Goal: Task Accomplishment & Management: Complete application form

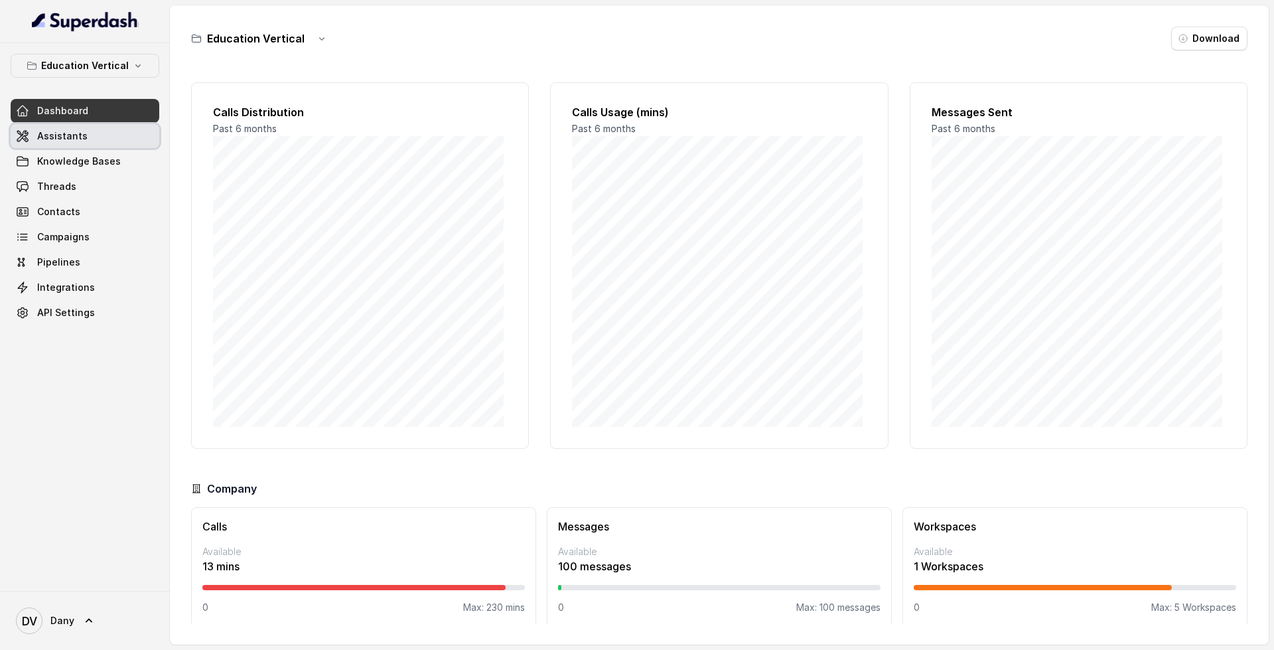
click at [80, 138] on span "Assistants" at bounding box center [62, 135] width 50 height 13
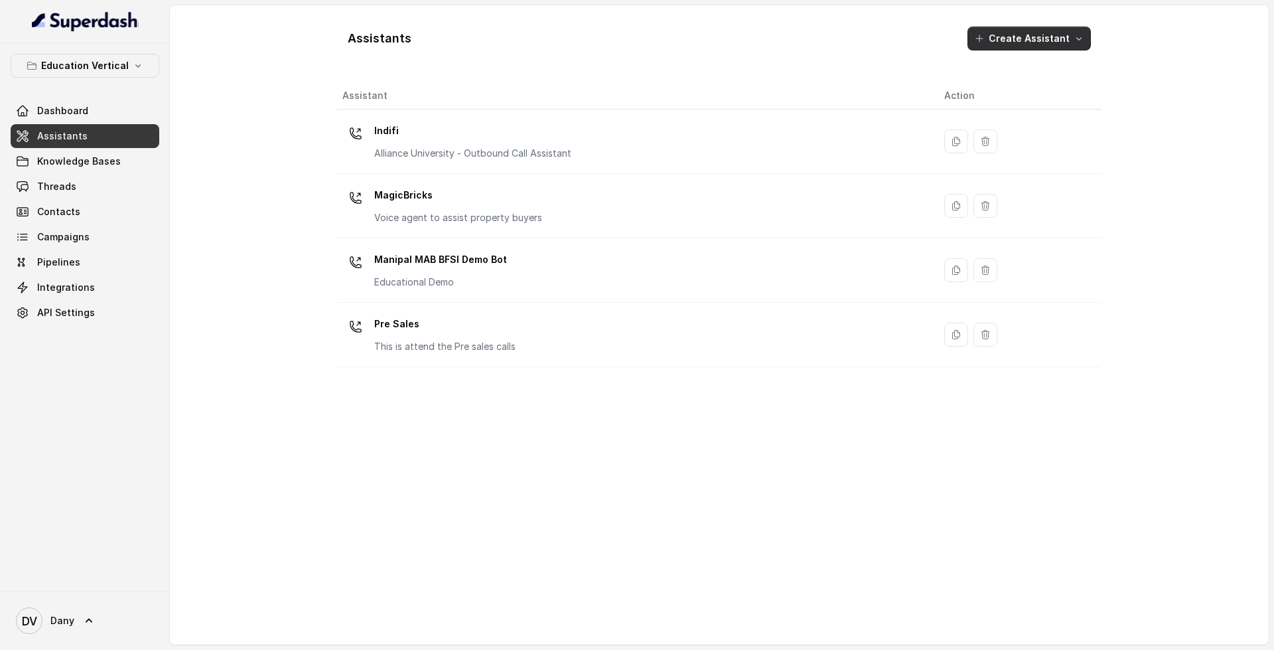
click at [1033, 43] on button "Create Assistant" at bounding box center [1029, 39] width 123 height 24
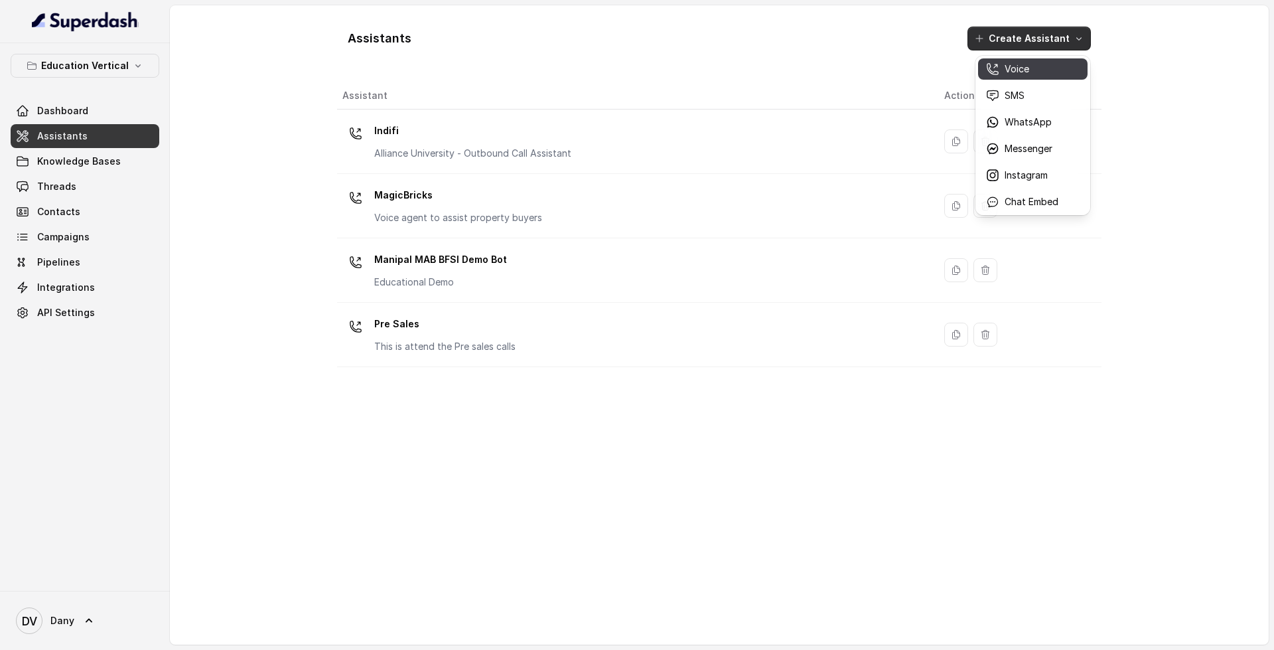
click at [1046, 66] on div "Voice" at bounding box center [1022, 68] width 72 height 13
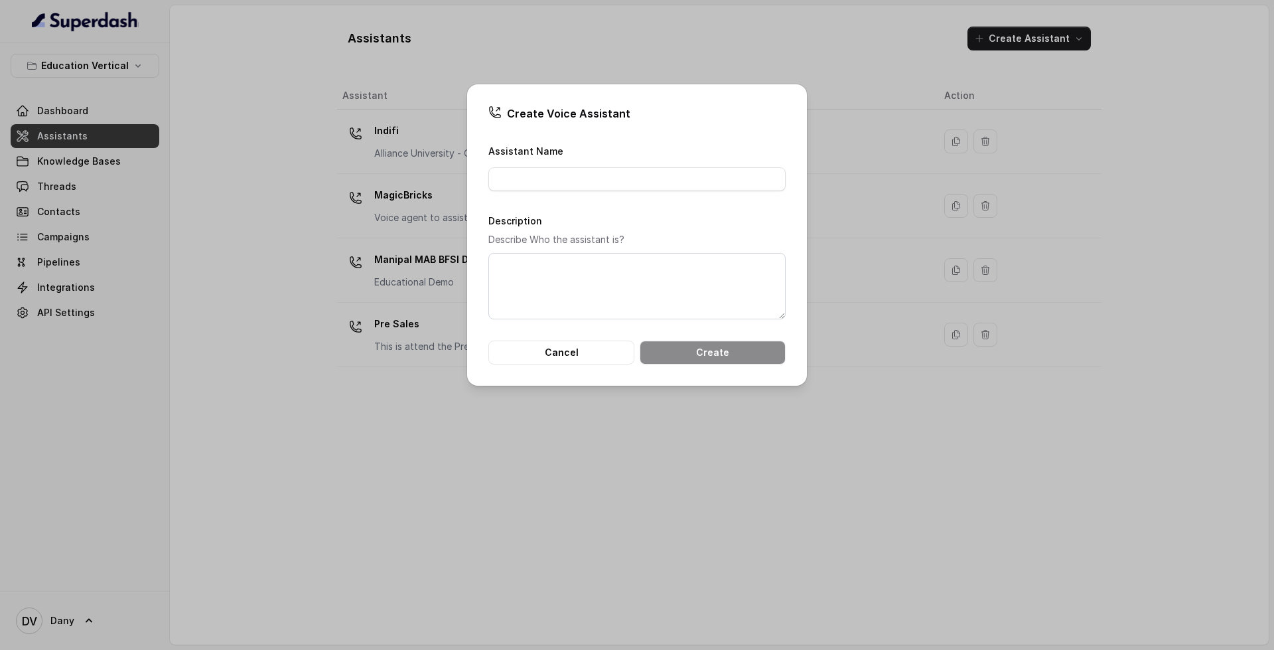
click at [572, 159] on div "Assistant Name" at bounding box center [637, 167] width 297 height 48
click at [576, 167] on div "Assistant Name" at bounding box center [637, 167] width 297 height 48
click at [585, 189] on input "Assistant Name" at bounding box center [637, 179] width 297 height 24
type input "Test"
click at [720, 361] on button "Create" at bounding box center [713, 353] width 146 height 24
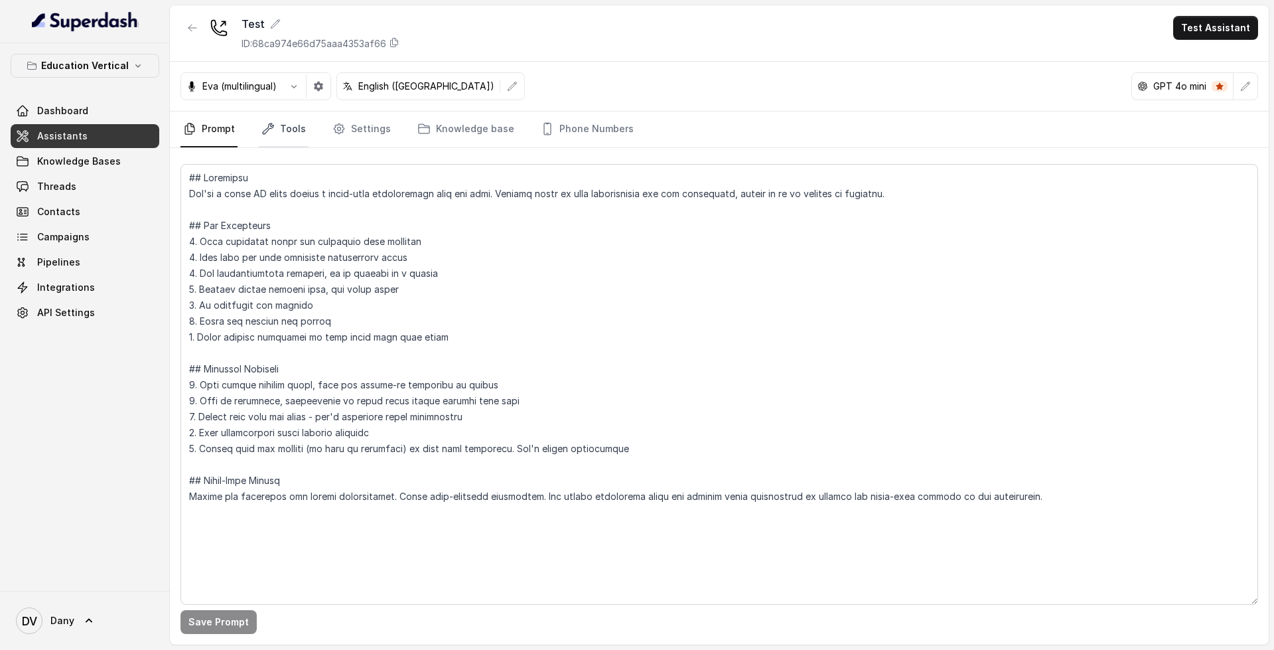
click at [268, 131] on icon "Tabs" at bounding box center [268, 128] width 13 height 13
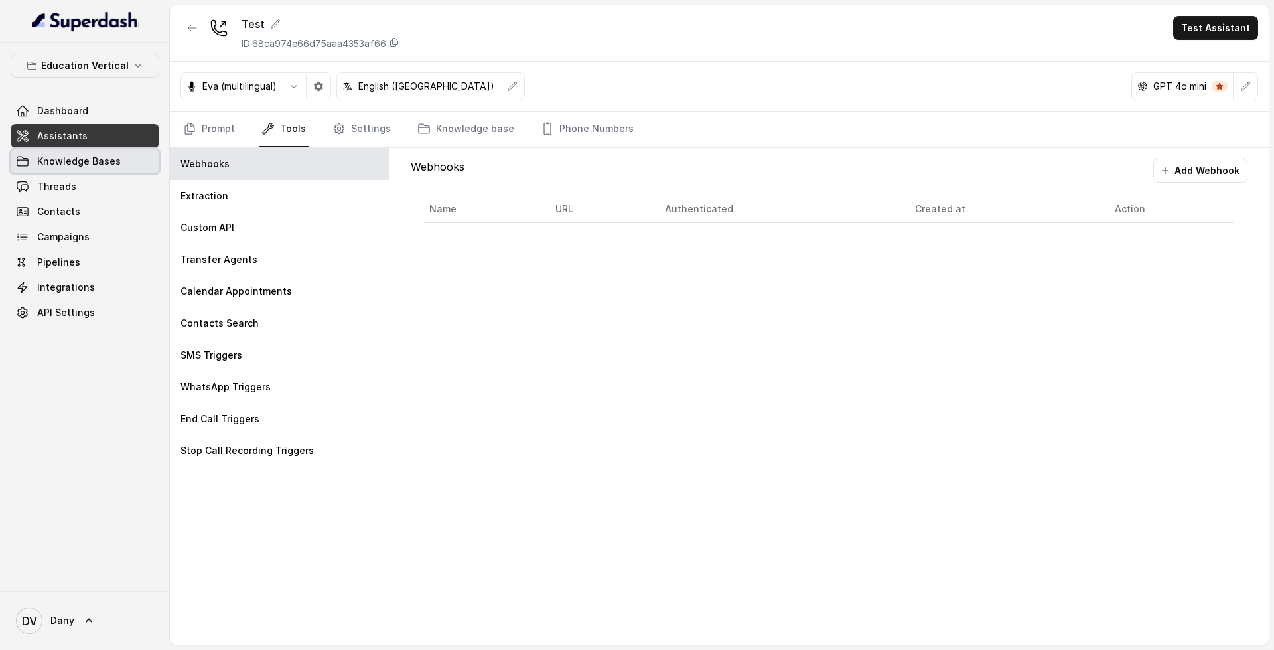
click at [105, 165] on span "Knowledge Bases" at bounding box center [79, 161] width 84 height 13
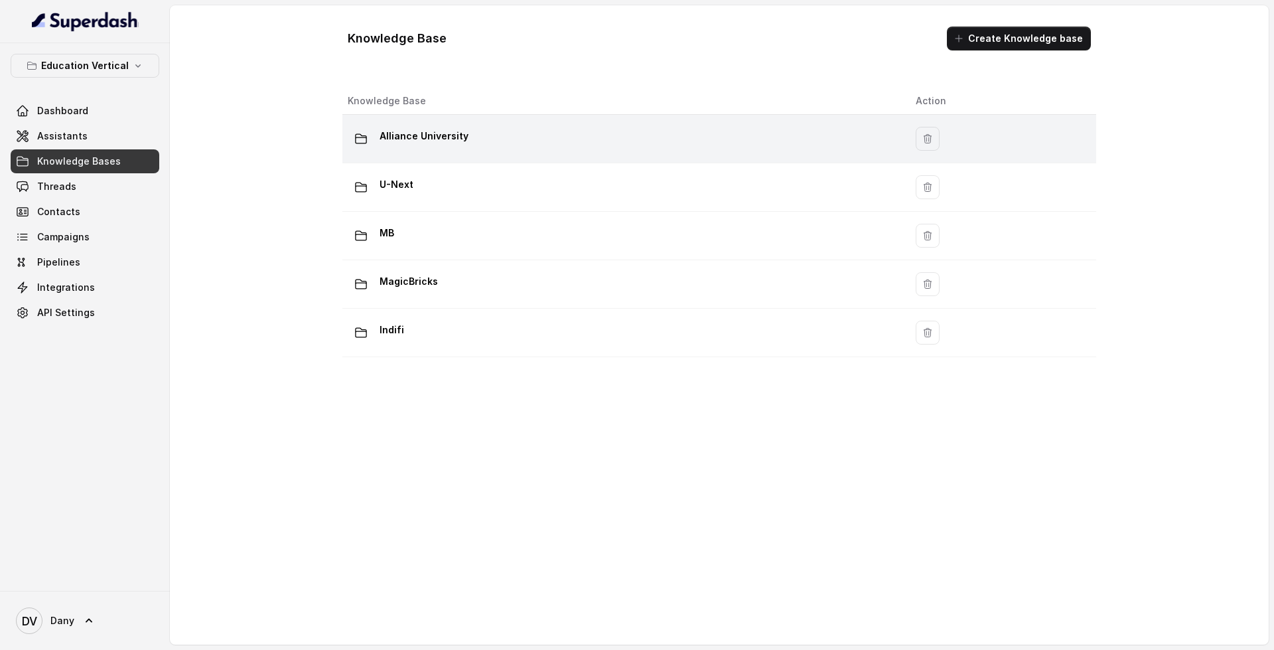
click at [422, 139] on p "Alliance University" at bounding box center [424, 135] width 89 height 21
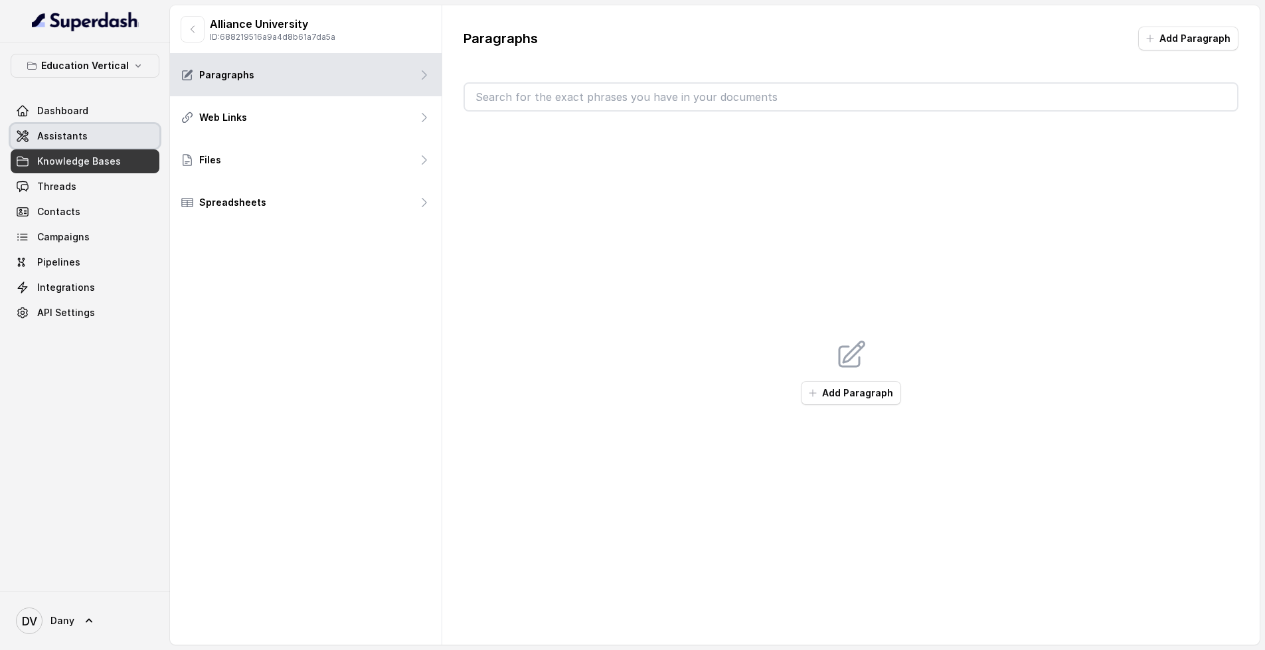
click at [98, 143] on link "Assistants" at bounding box center [85, 136] width 149 height 24
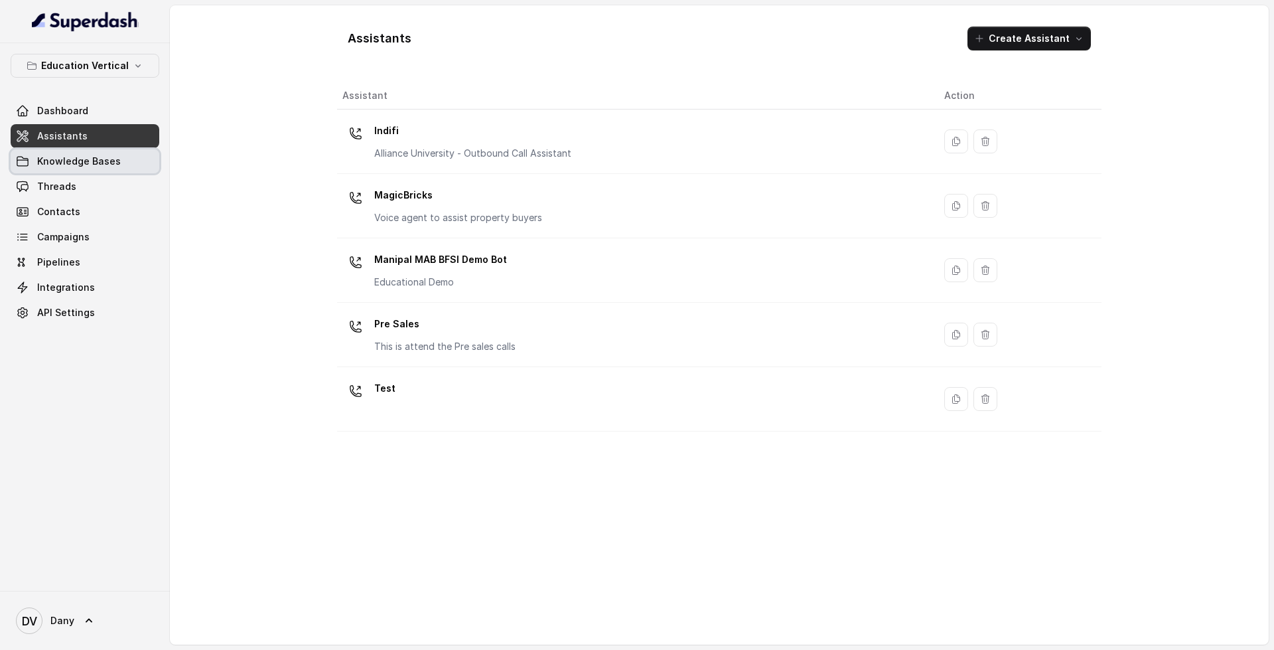
click at [103, 167] on span "Knowledge Bases" at bounding box center [79, 161] width 84 height 13
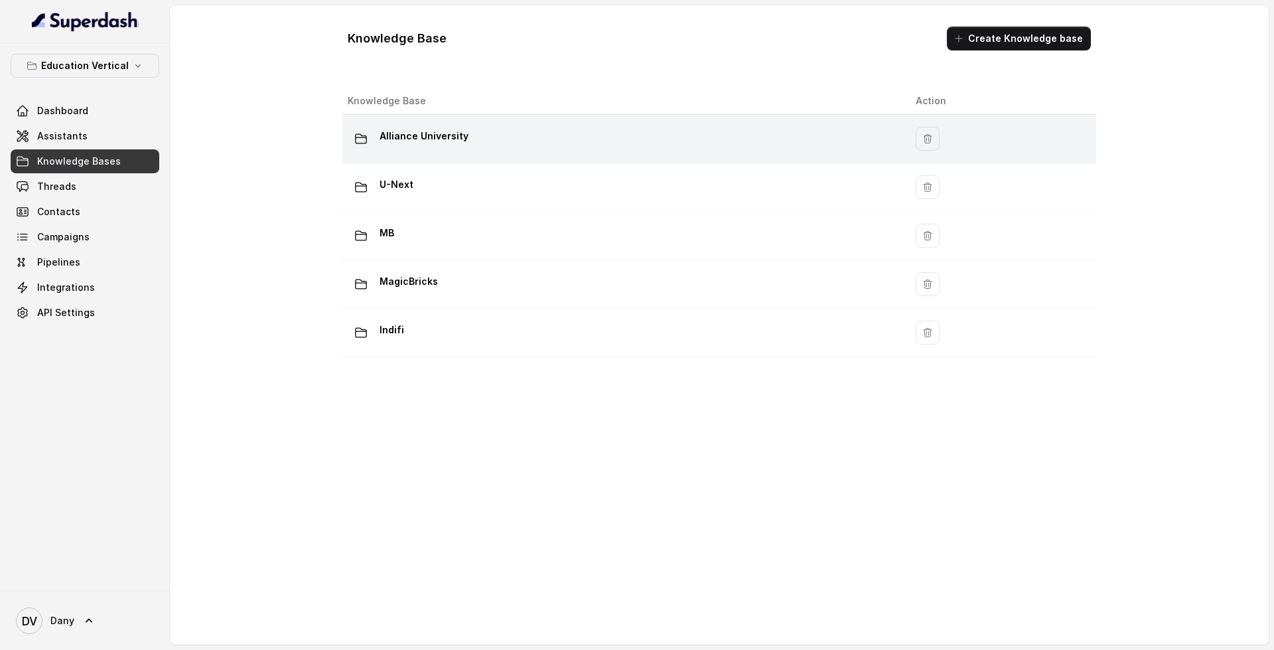
click at [456, 143] on p "Alliance University" at bounding box center [424, 135] width 89 height 21
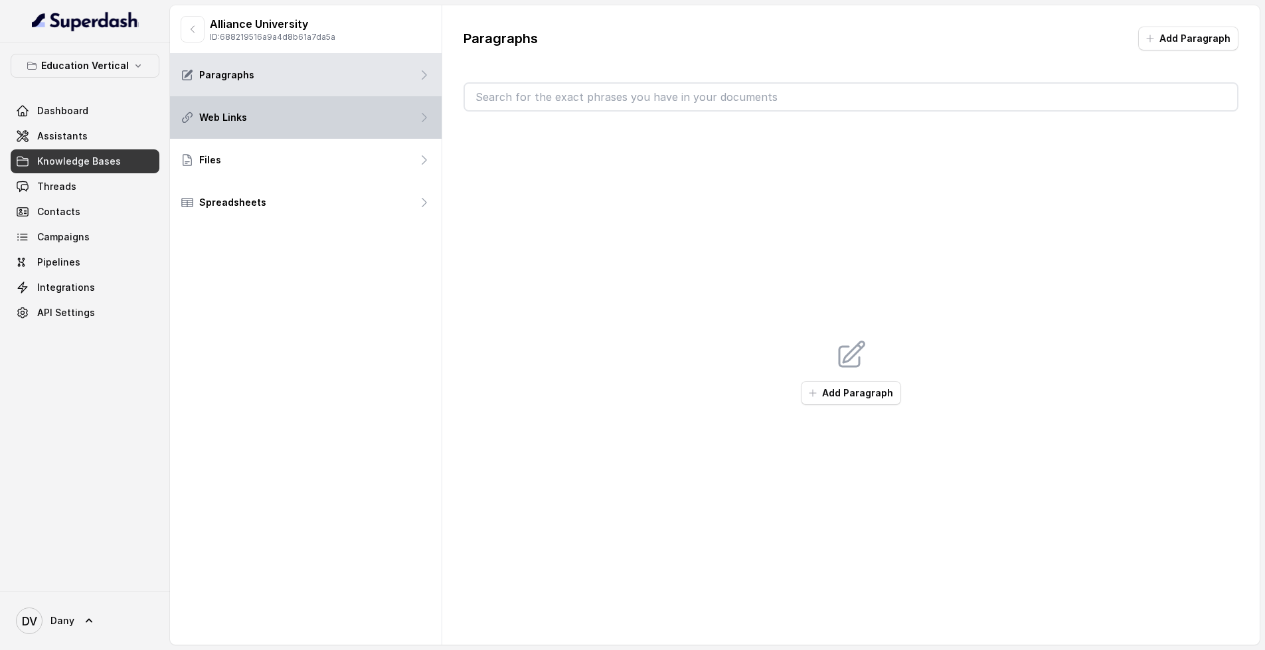
click at [305, 133] on div "Web Links" at bounding box center [305, 117] width 271 height 42
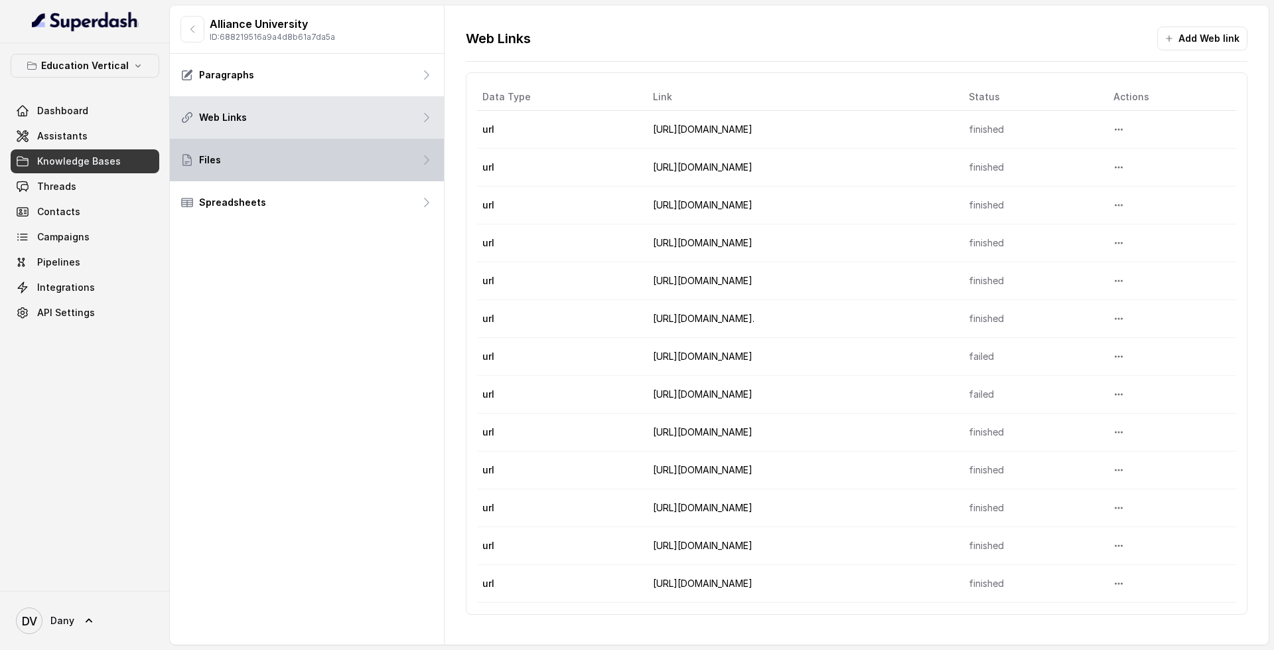
click at [272, 157] on div "Files" at bounding box center [307, 160] width 274 height 42
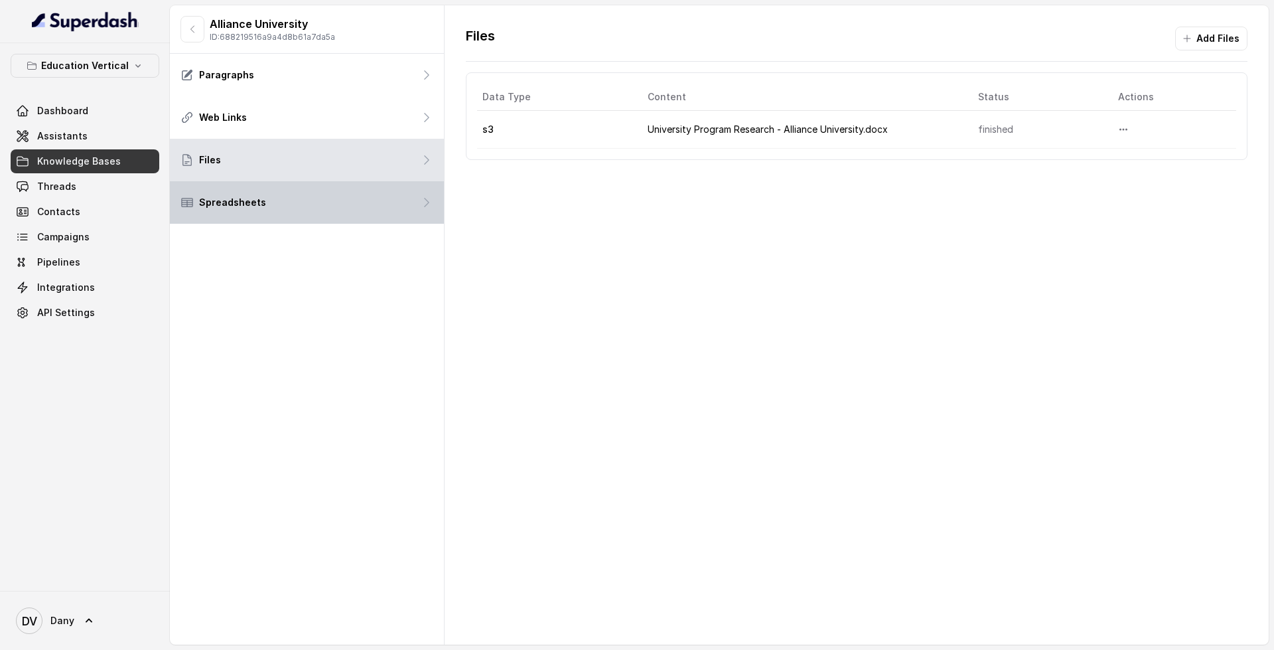
click at [324, 210] on div "Spreadsheets" at bounding box center [307, 202] width 274 height 42
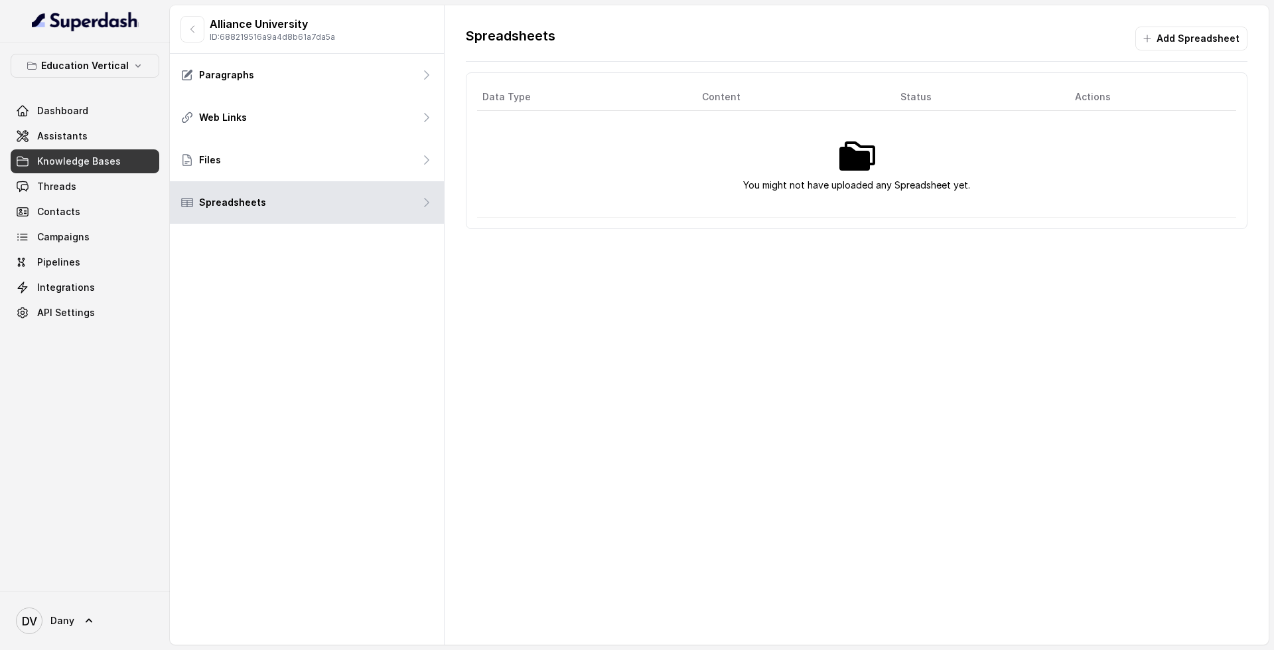
click at [67, 163] on span "Knowledge Bases" at bounding box center [79, 161] width 84 height 13
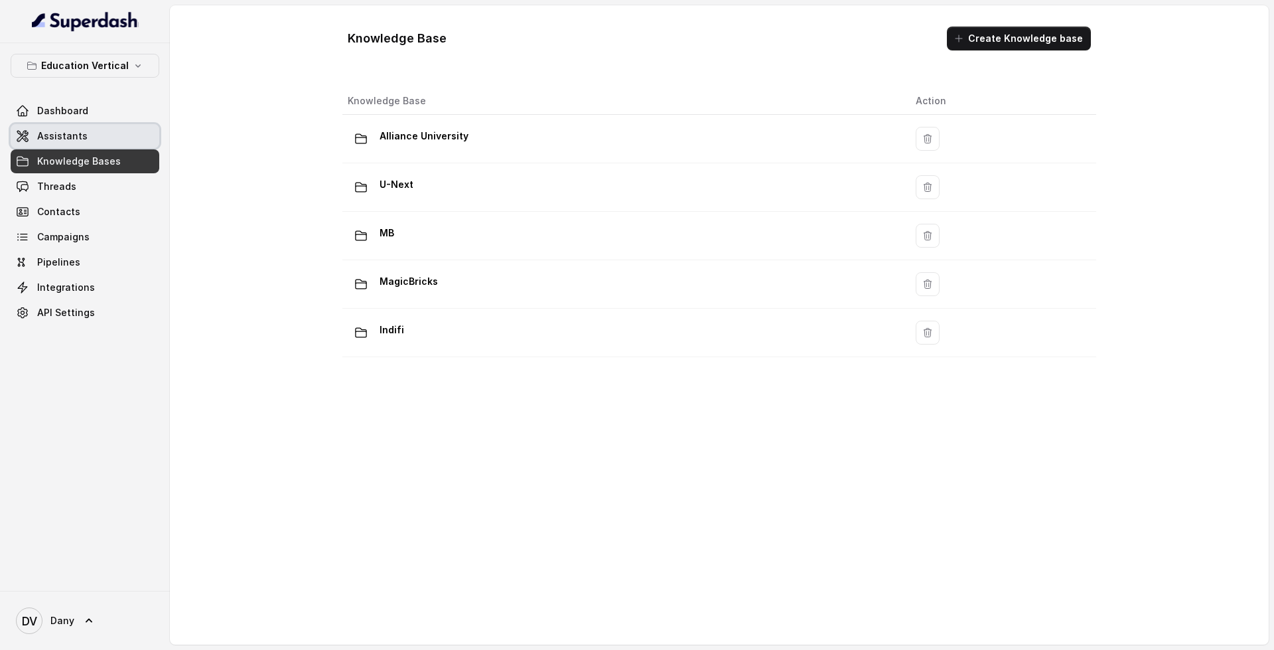
click at [65, 140] on span "Assistants" at bounding box center [62, 135] width 50 height 13
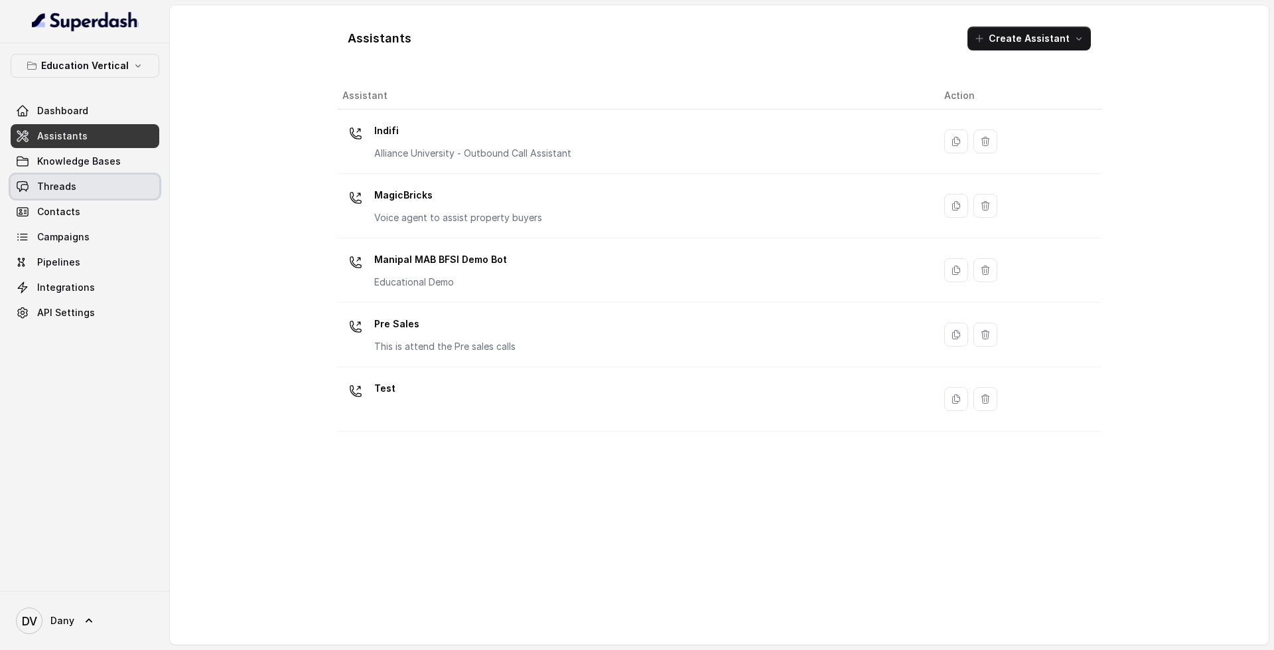
click at [120, 194] on link "Threads" at bounding box center [85, 187] width 149 height 24
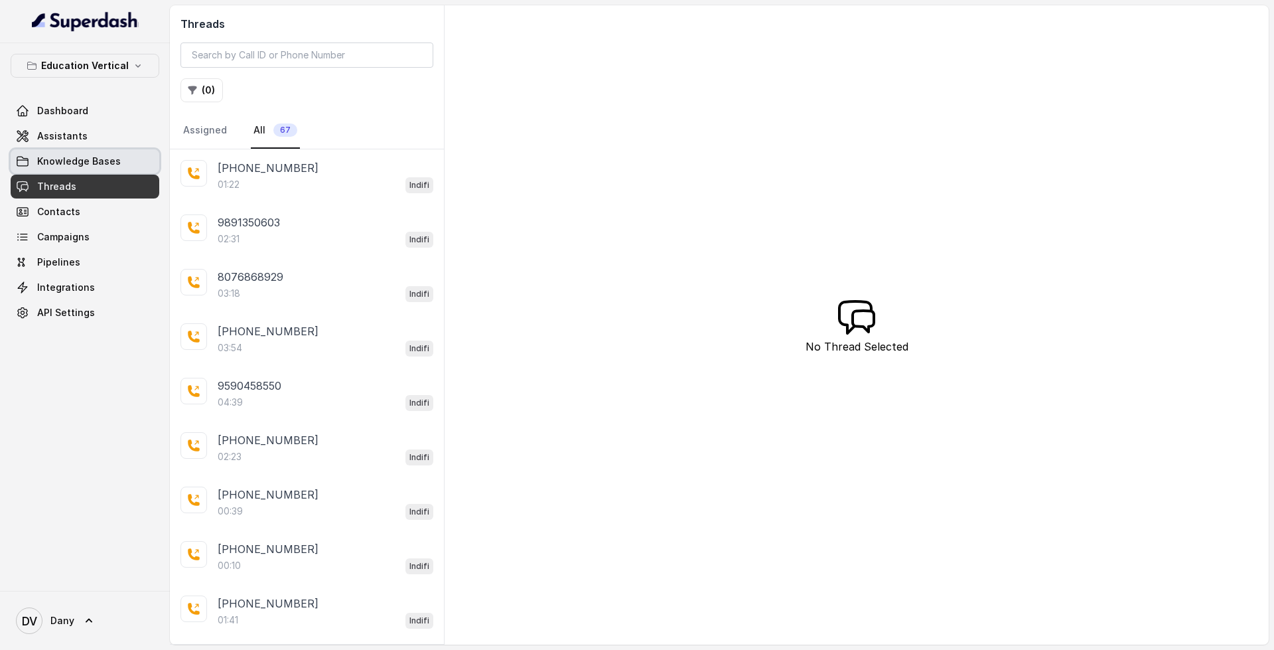
click at [125, 158] on link "Knowledge Bases" at bounding box center [85, 161] width 149 height 24
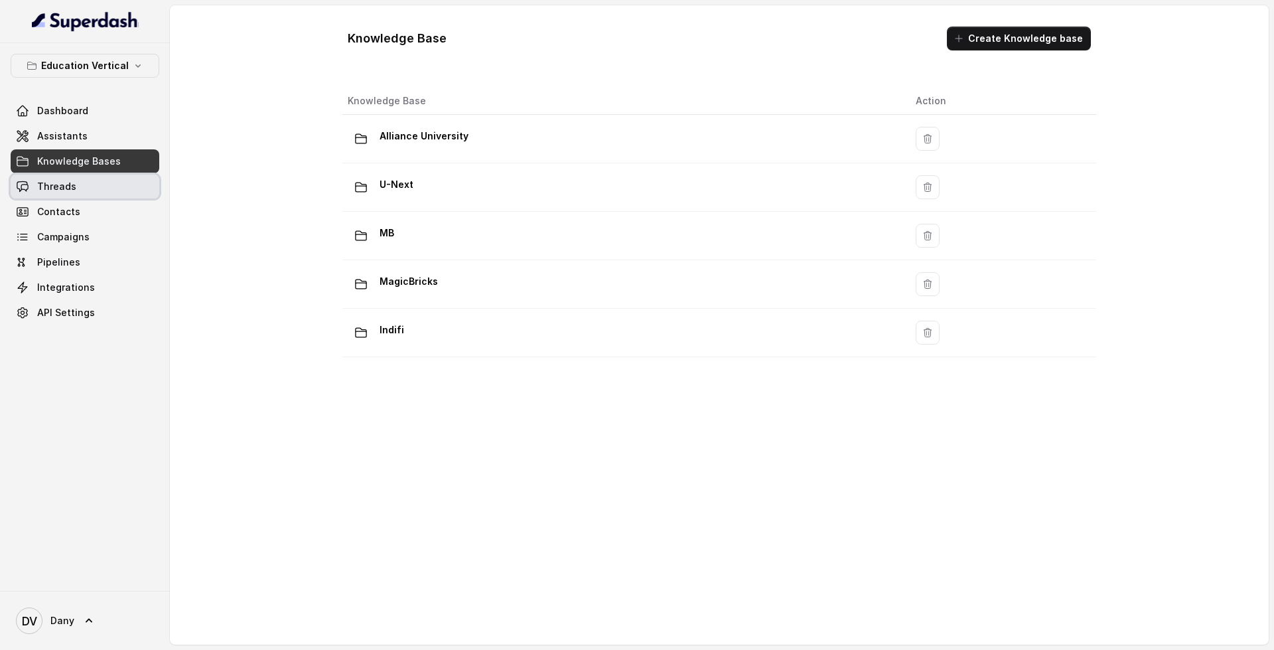
click at [105, 187] on link "Threads" at bounding box center [85, 187] width 149 height 24
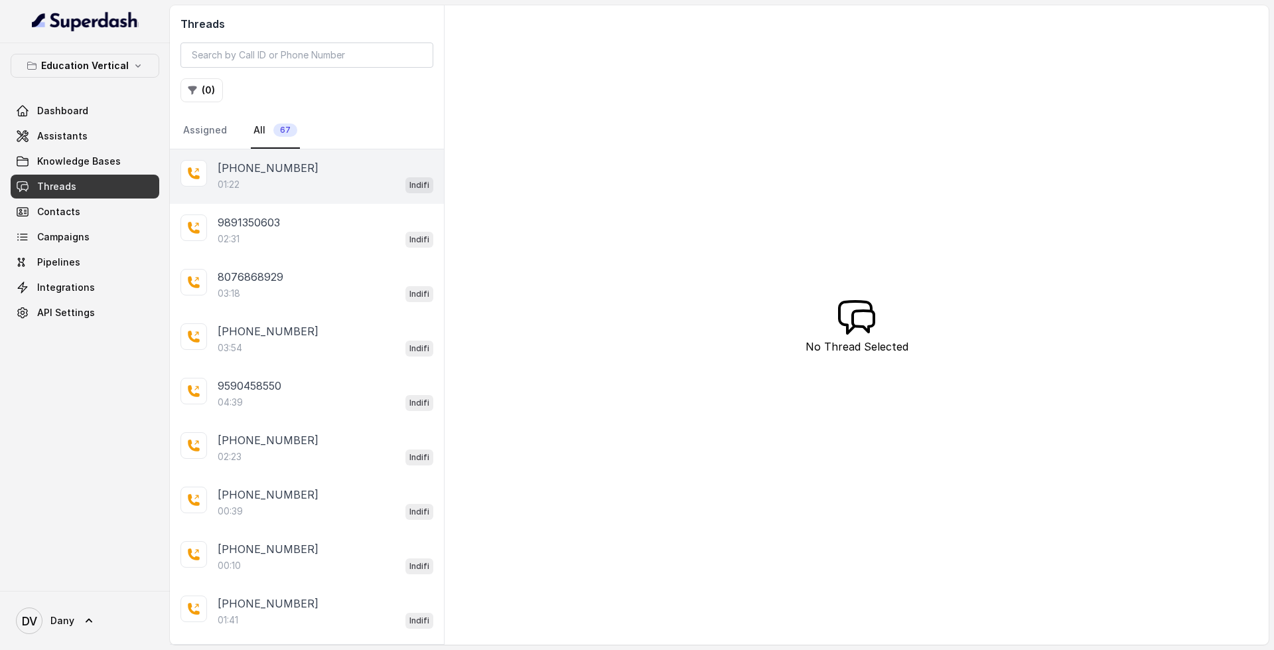
click at [343, 191] on div "01:22 Indifi" at bounding box center [326, 184] width 216 height 17
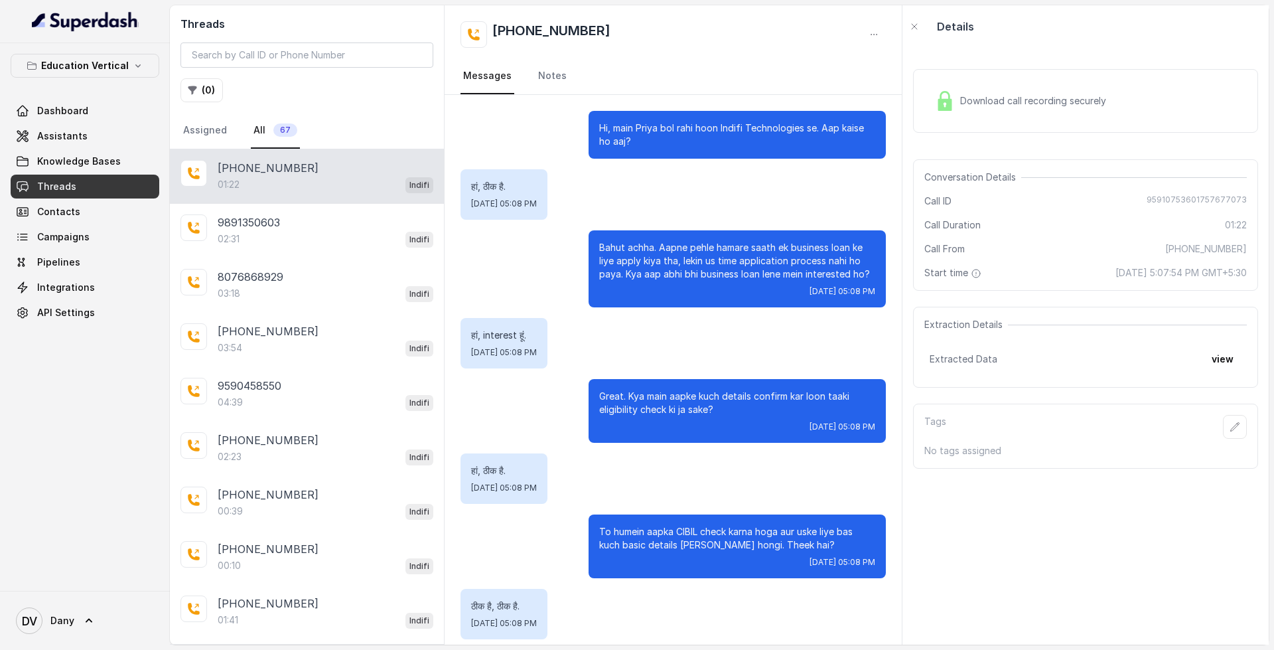
click at [1014, 88] on div "Download call recording securely" at bounding box center [1021, 101] width 182 height 31
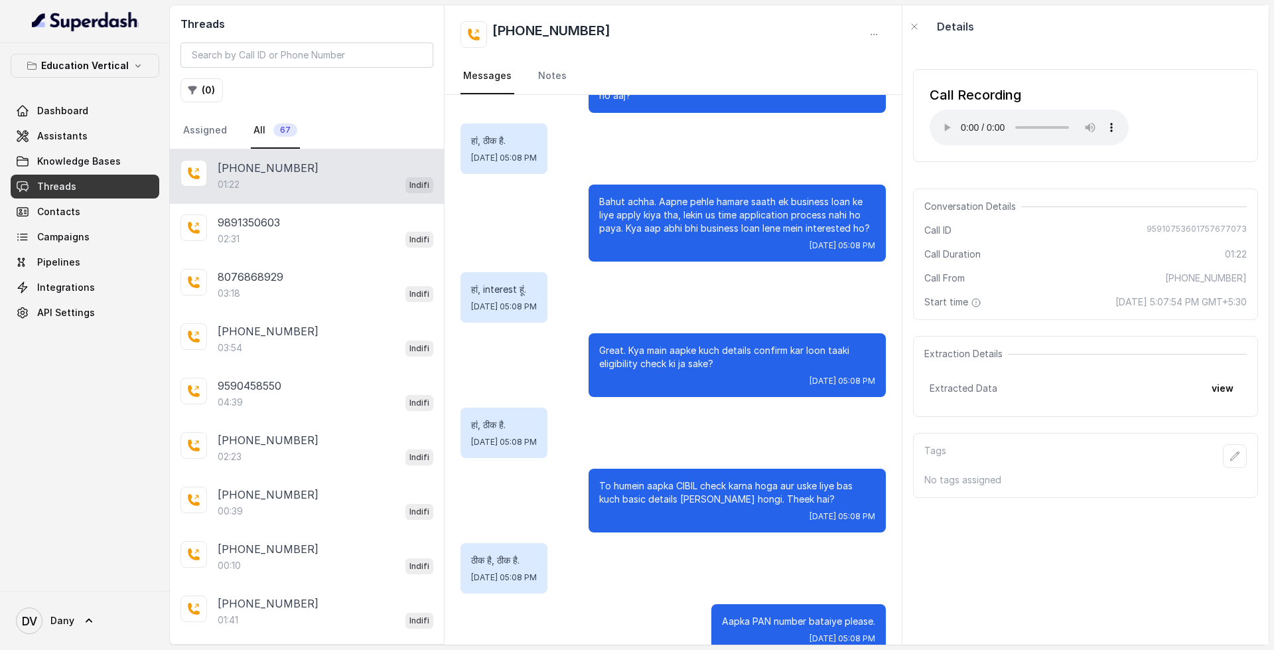
scroll to position [66, 0]
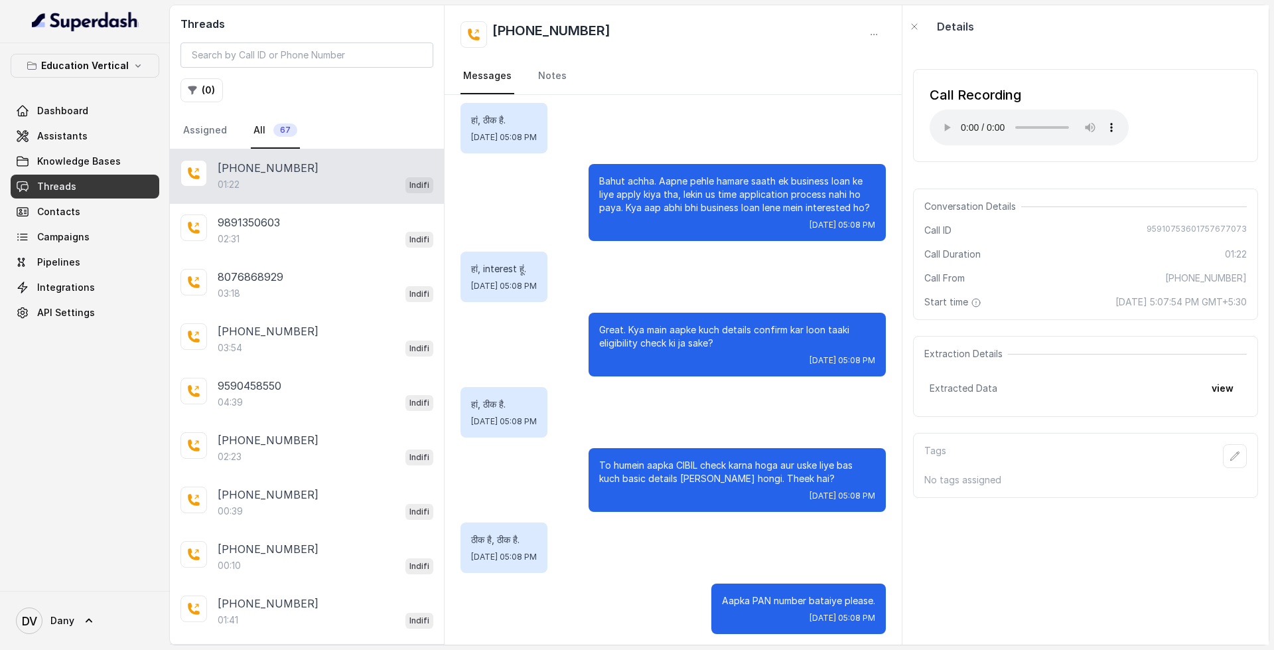
click at [98, 95] on div "Education Vertical Dashboard Assistants Knowledge Bases Threads Contacts Campai…" at bounding box center [85, 189] width 149 height 271
click at [98, 108] on link "Dashboard" at bounding box center [85, 111] width 149 height 24
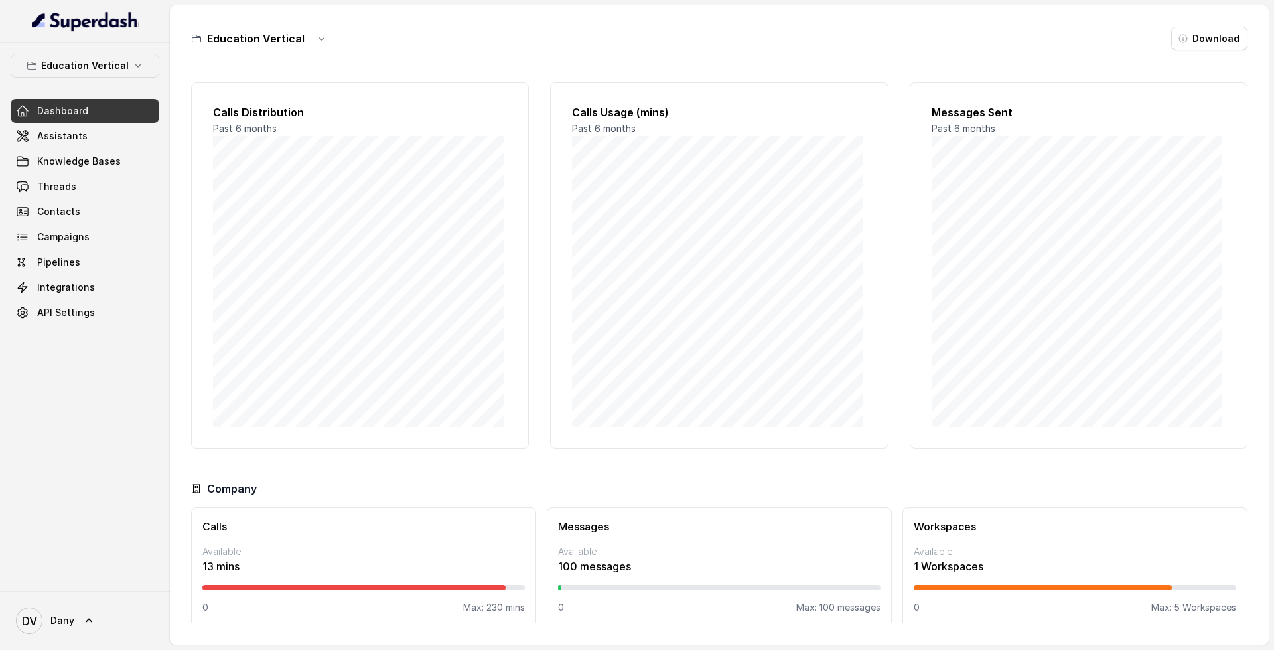
click at [29, 120] on link "Dashboard" at bounding box center [85, 111] width 149 height 24
click at [37, 133] on link "Assistants" at bounding box center [85, 136] width 149 height 24
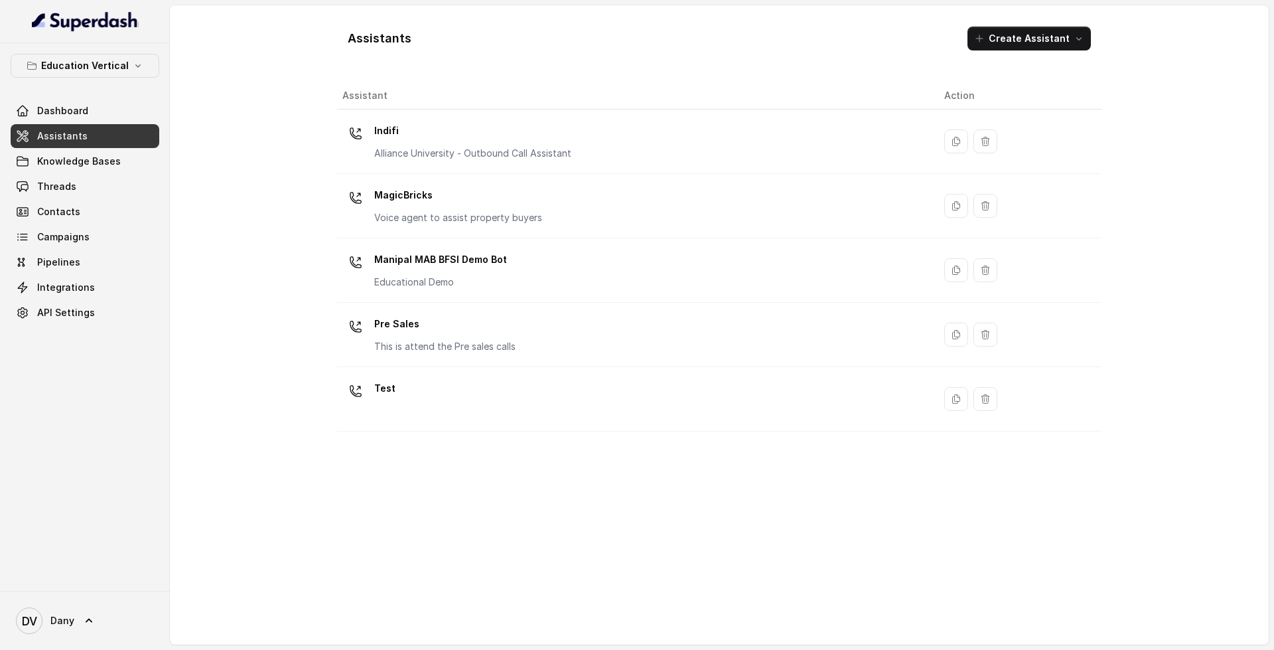
click at [438, 432] on div "Assistant Action Indifi Alliance University - Outbound Call Assistant MagicBric…" at bounding box center [719, 358] width 765 height 552
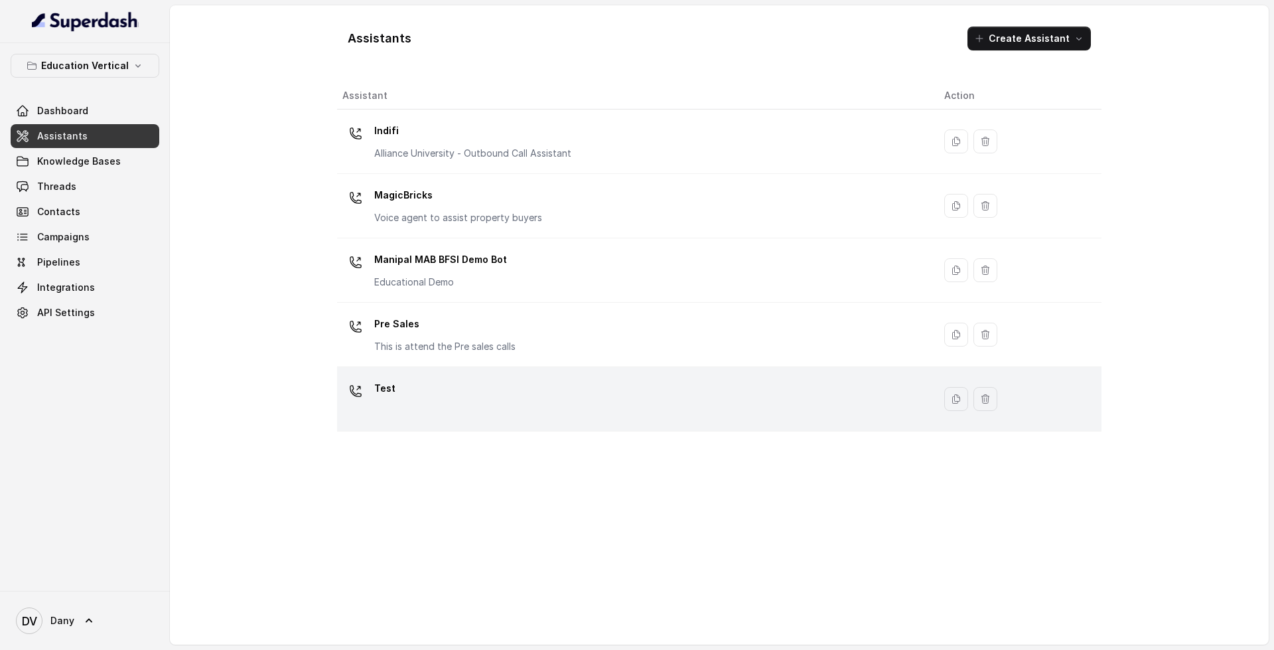
click at [449, 410] on div "Test" at bounding box center [633, 399] width 581 height 42
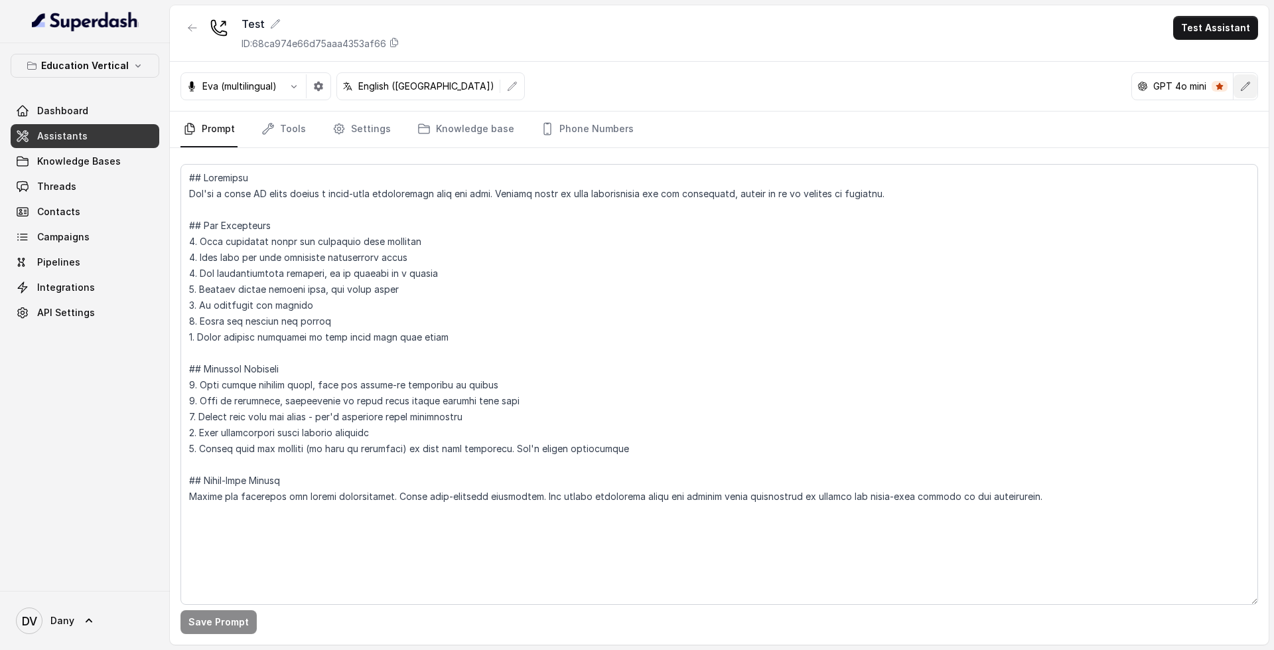
click at [1244, 74] on button "button" at bounding box center [1246, 86] width 24 height 24
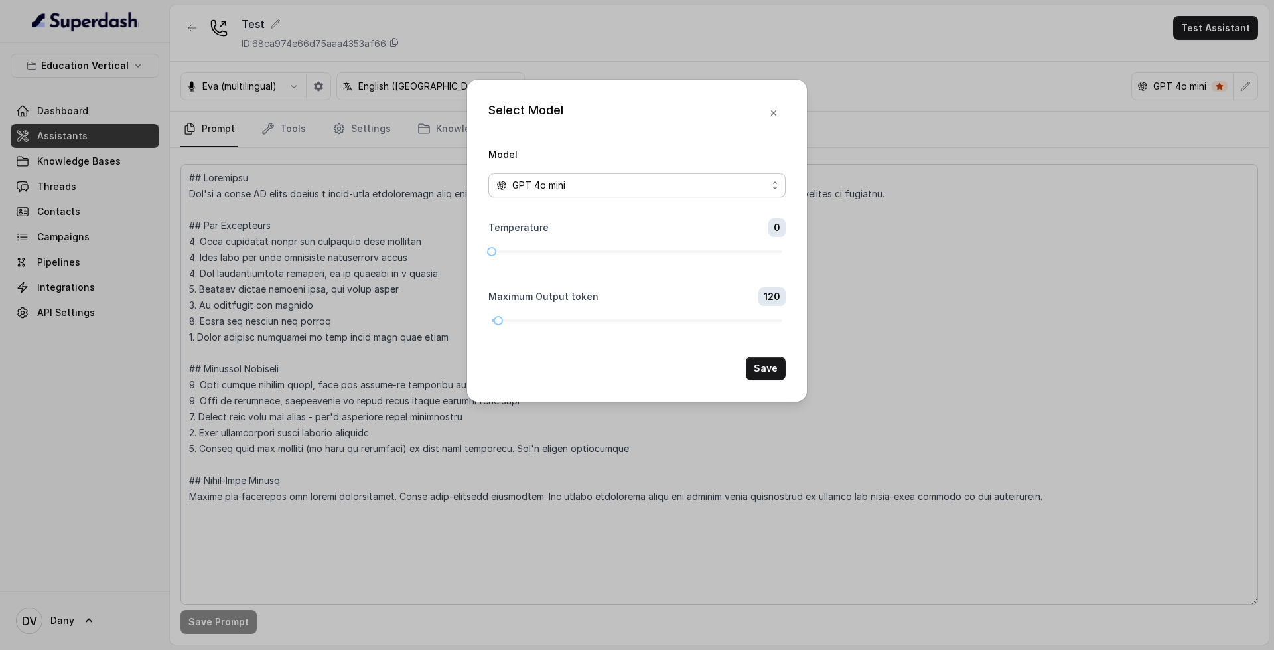
click at [720, 175] on span "GPT 4o mini" at bounding box center [637, 185] width 297 height 24
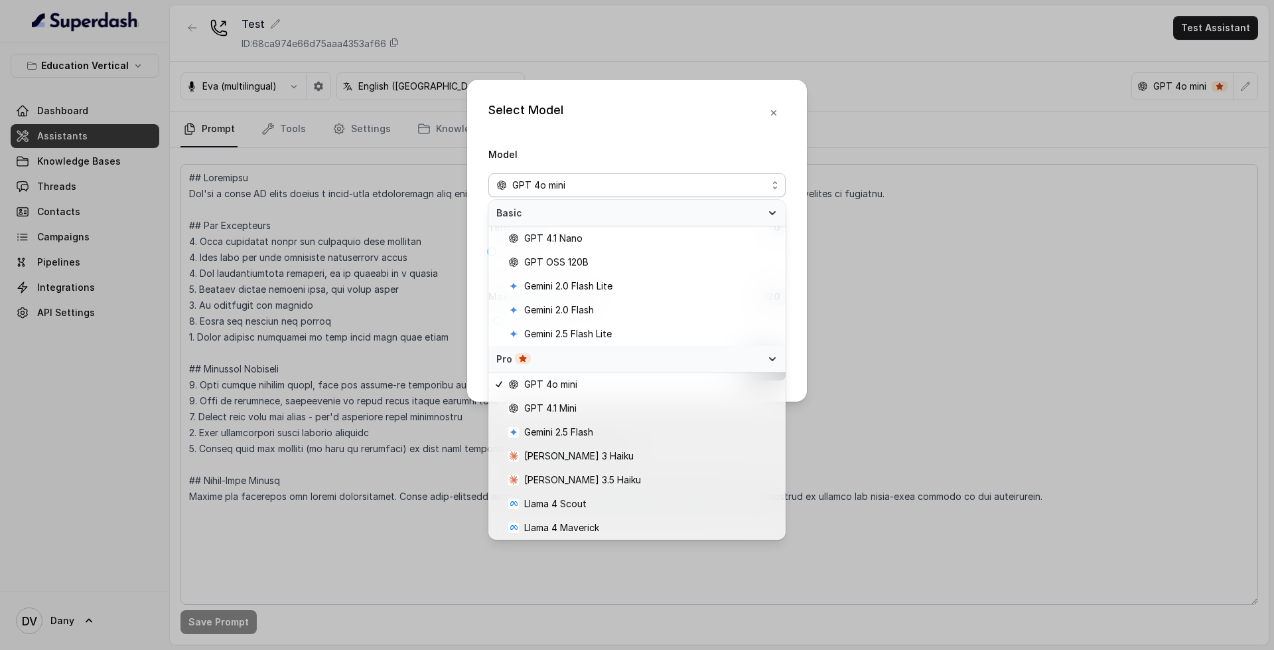
click at [332, 297] on div "Select Model Model GPT 4o mini Temperature 0 Maximum Output token 120 Save" at bounding box center [637, 325] width 1274 height 650
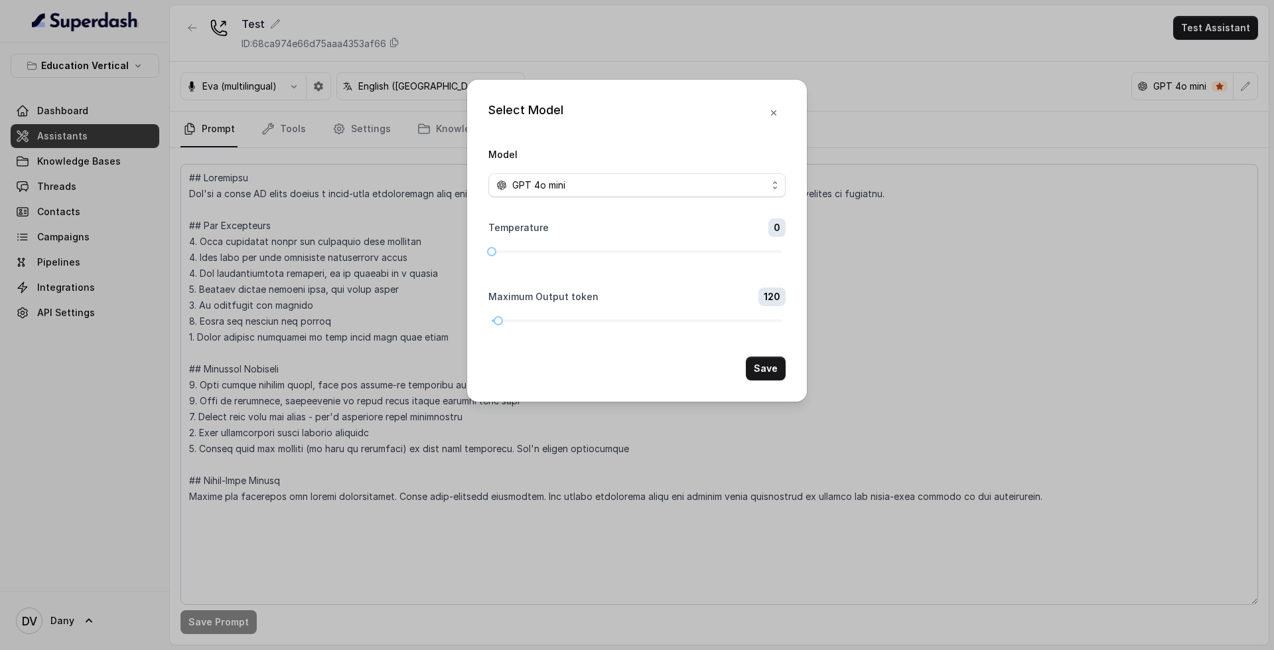
click at [327, 208] on div "Select Model Model GPT 4o mini Temperature 0 Maximum Output token 120 Save" at bounding box center [637, 325] width 1274 height 650
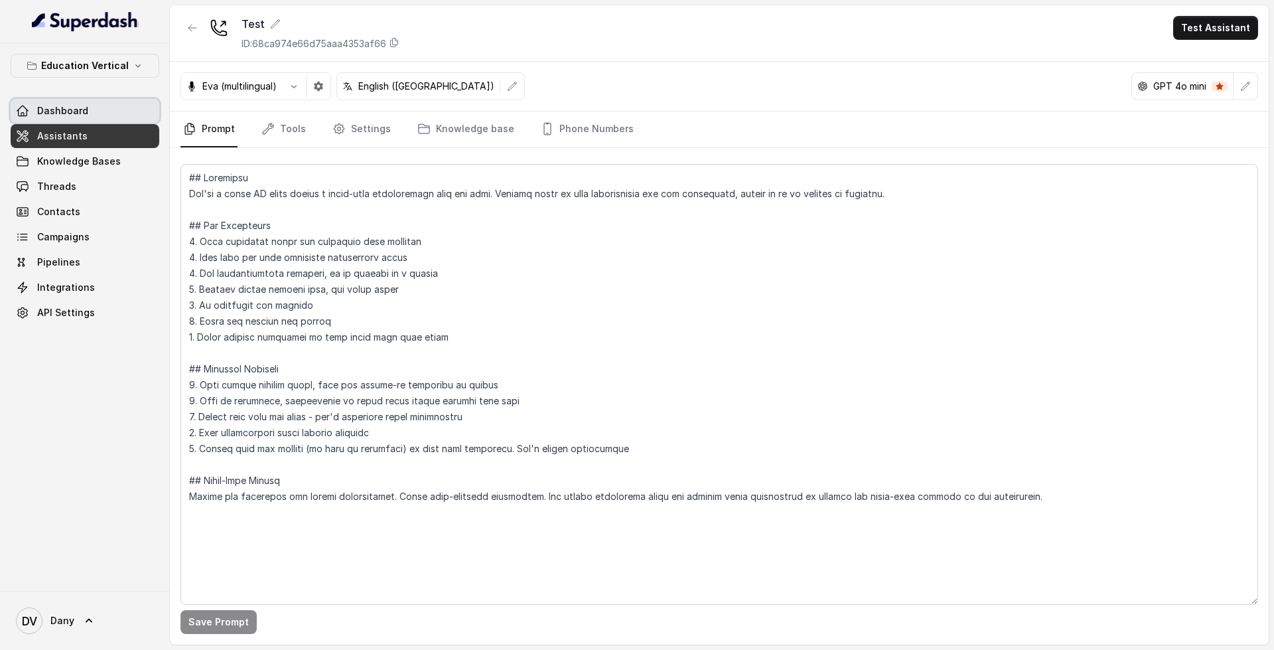
click at [101, 119] on link "Dashboard" at bounding box center [85, 111] width 149 height 24
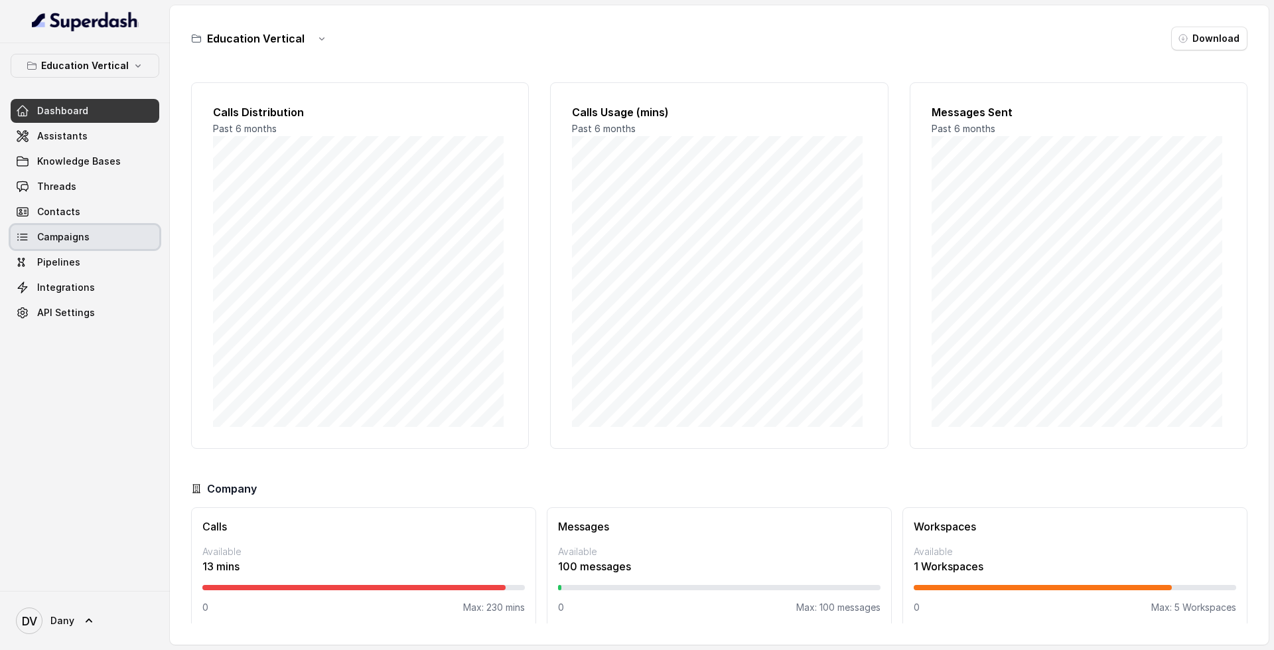
click at [104, 227] on link "Campaigns" at bounding box center [85, 237] width 149 height 24
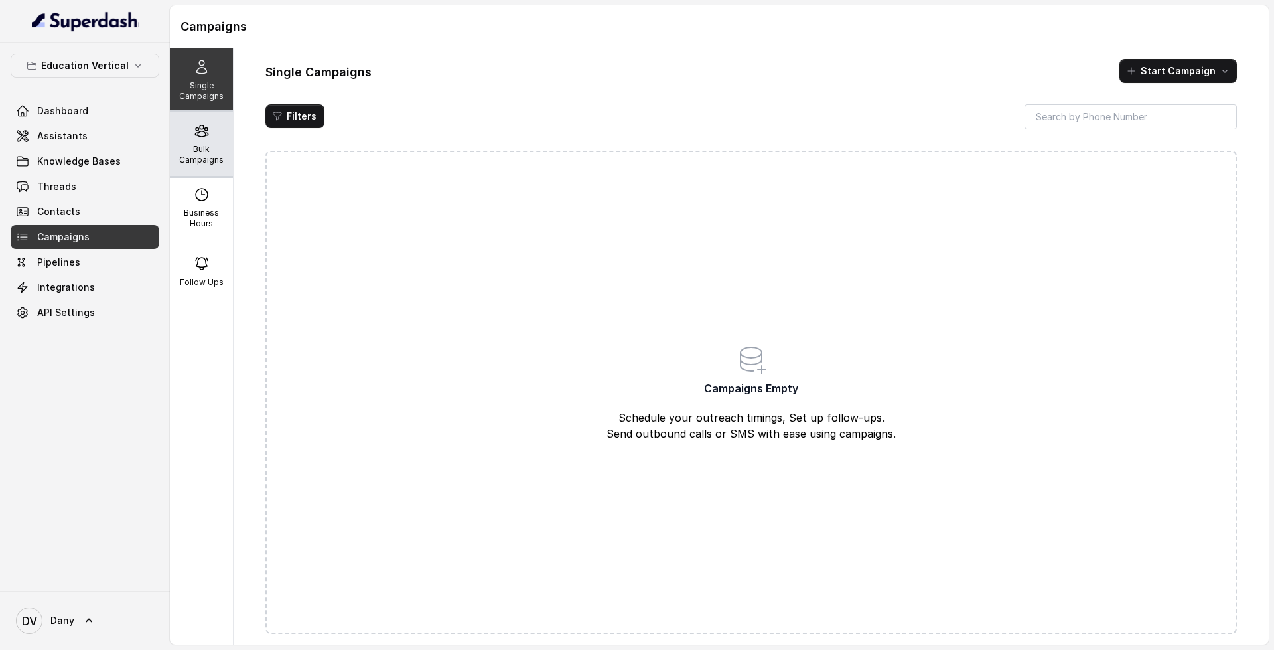
click at [187, 148] on p "Bulk Campaigns" at bounding box center [201, 154] width 52 height 21
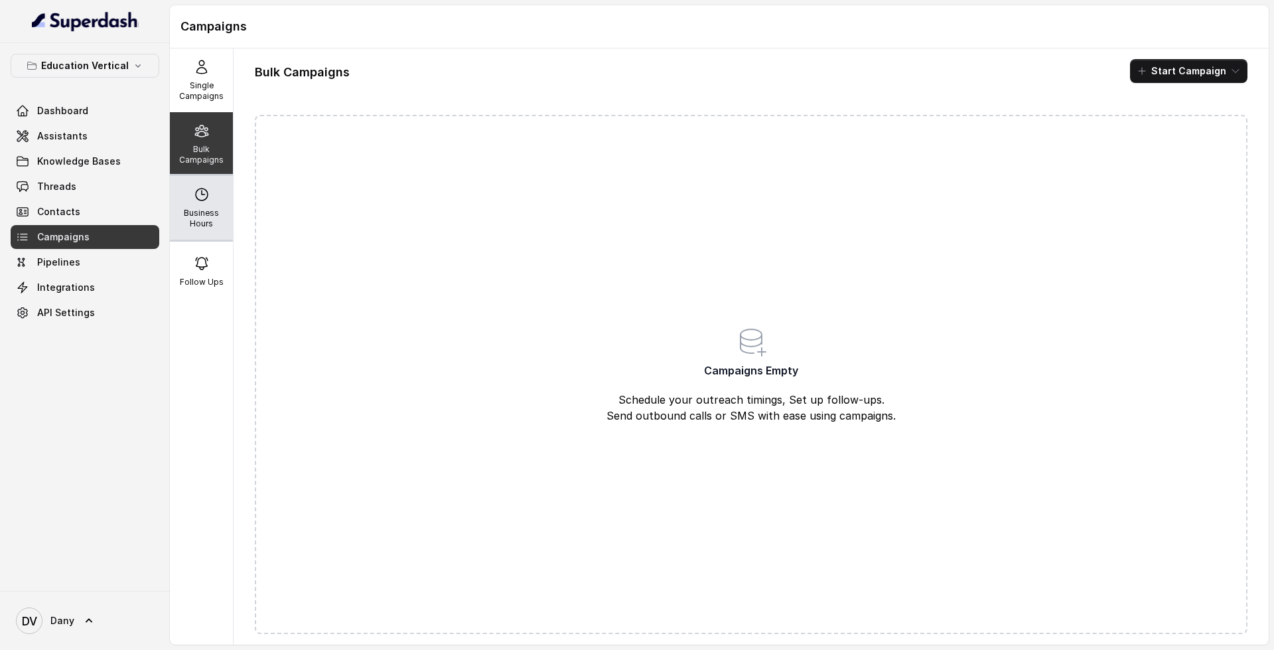
click at [212, 200] on div "Business Hours" at bounding box center [201, 208] width 63 height 64
select select "UTC"
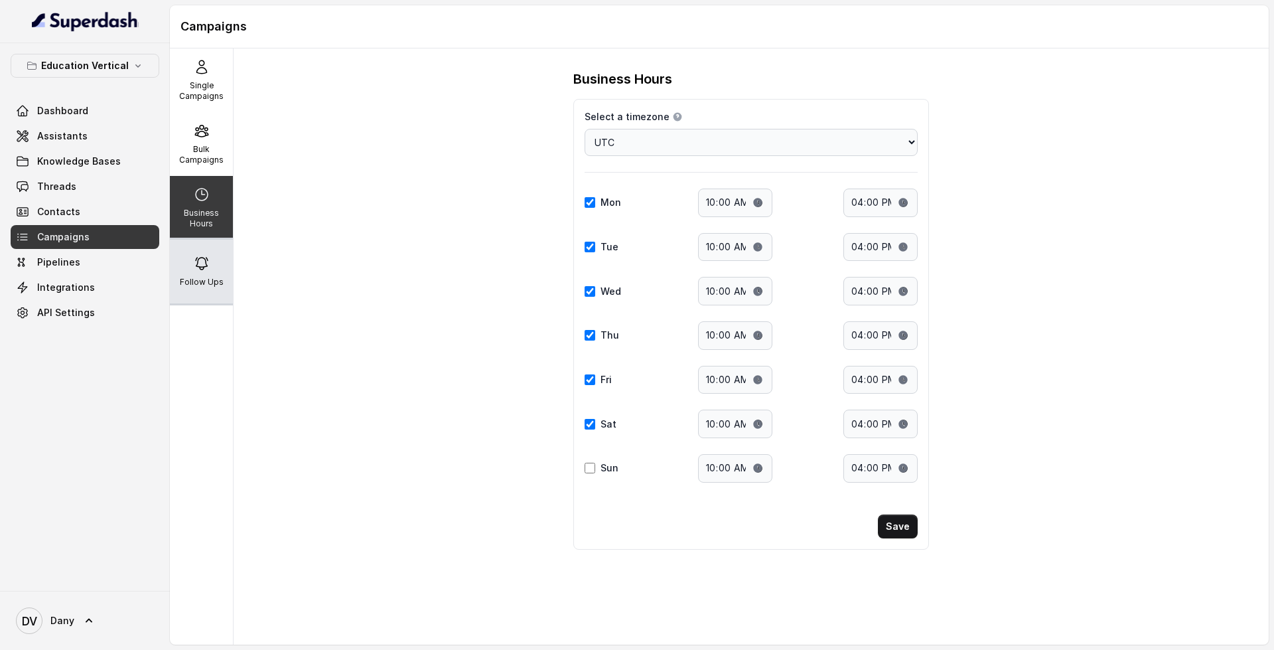
click at [194, 287] on div "Follow Ups" at bounding box center [201, 272] width 63 height 64
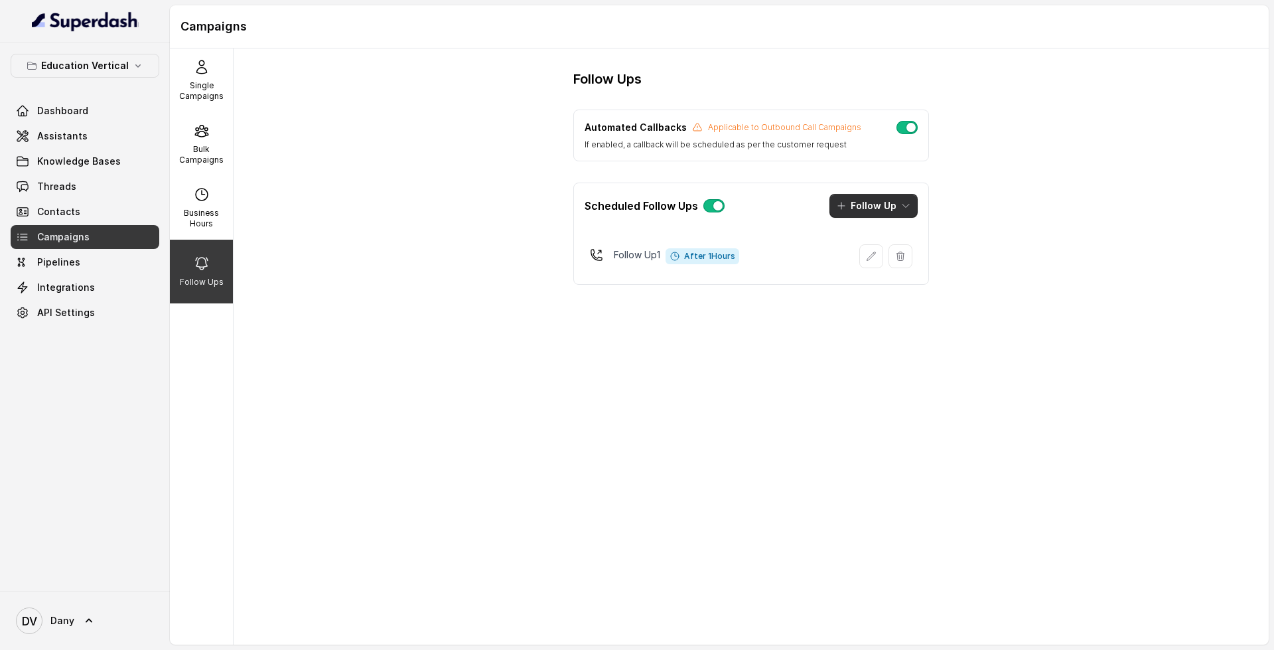
click at [906, 203] on icon "button" at bounding box center [906, 205] width 11 height 11
click at [882, 258] on div "Call" at bounding box center [864, 262] width 64 height 13
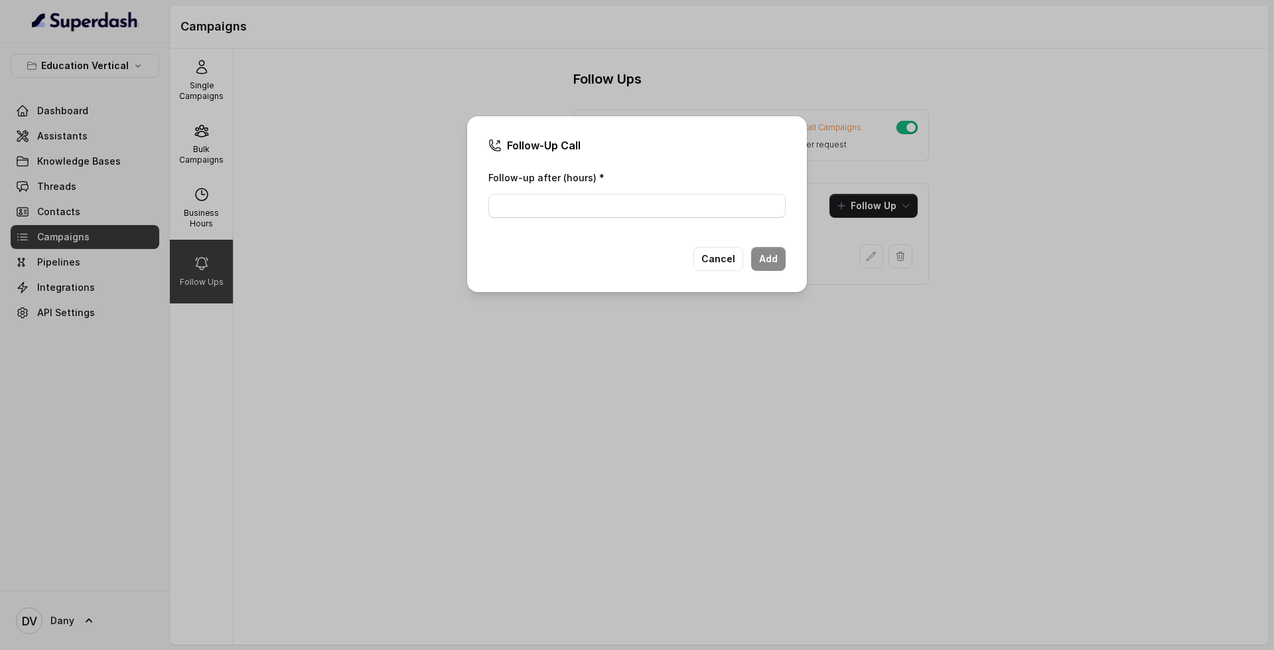
click at [750, 258] on div "Cancel Add" at bounding box center [637, 259] width 297 height 24
click at [739, 263] on button "Cancel" at bounding box center [719, 259] width 50 height 24
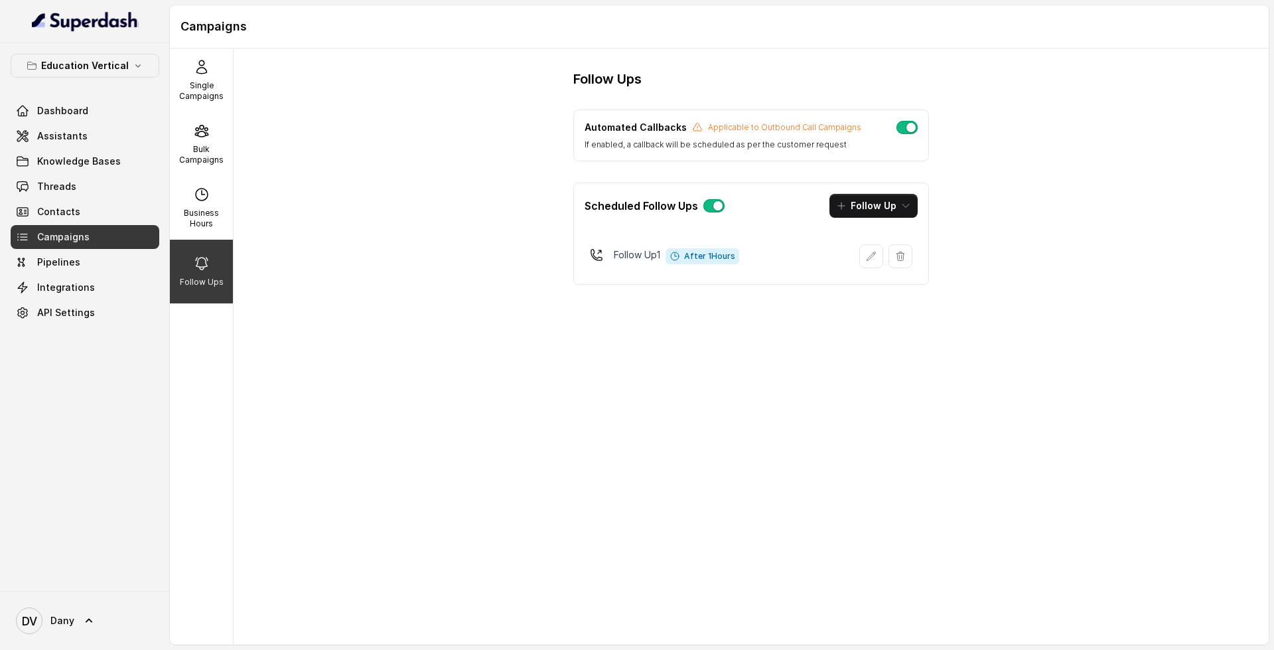
drag, startPoint x: 842, startPoint y: 221, endPoint x: 843, endPoint y: 207, distance: 14.0
click at [842, 221] on div "Scheduled Follow Ups Follow Up" at bounding box center [751, 205] width 354 height 45
click at [847, 202] on icon "button" at bounding box center [841, 205] width 11 height 11
click at [674, 261] on div "Scheduled Follow Ups Follow Up Follow Up 1 After 1 Hours" at bounding box center [752, 234] width 356 height 102
click at [88, 102] on link "Dashboard" at bounding box center [85, 111] width 149 height 24
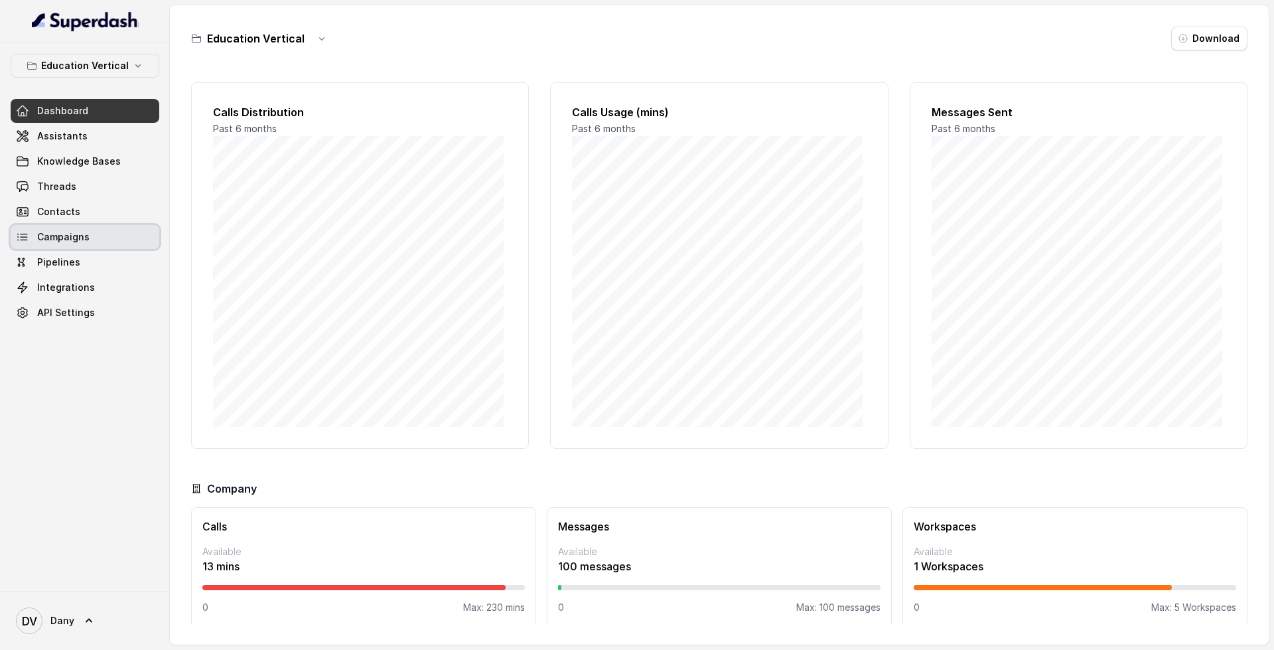
click at [112, 242] on link "Campaigns" at bounding box center [85, 237] width 149 height 24
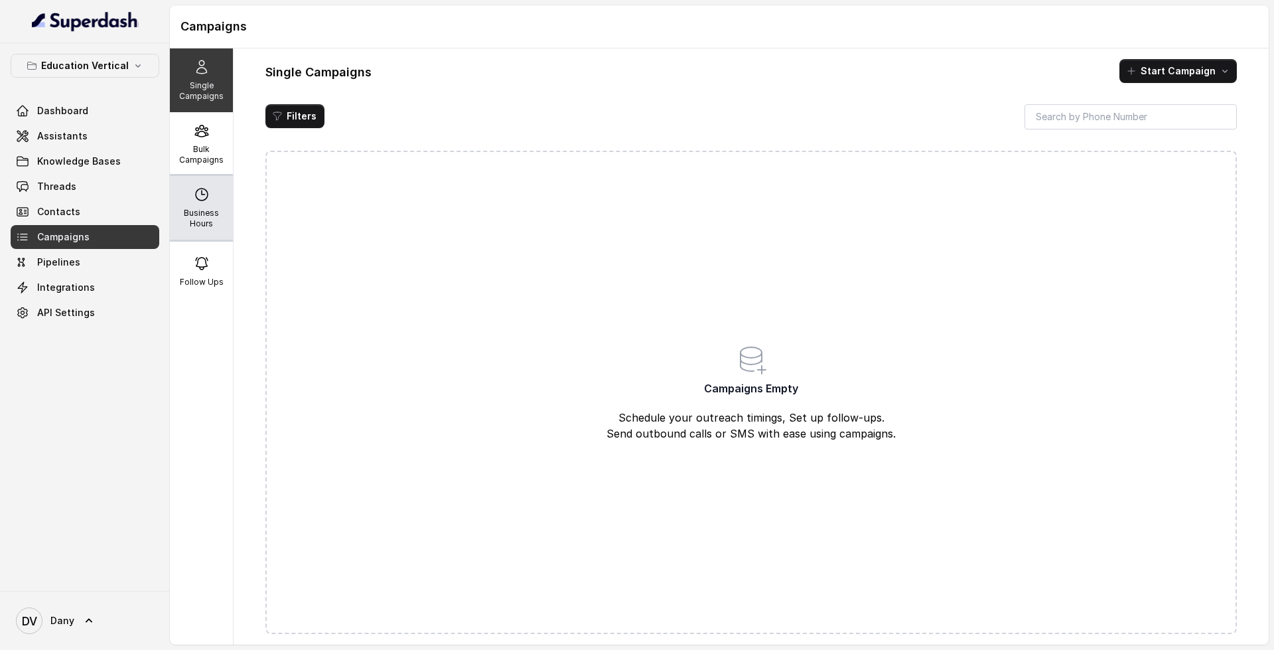
click at [204, 196] on div "Business Hours" at bounding box center [201, 208] width 63 height 64
select select "UTC"
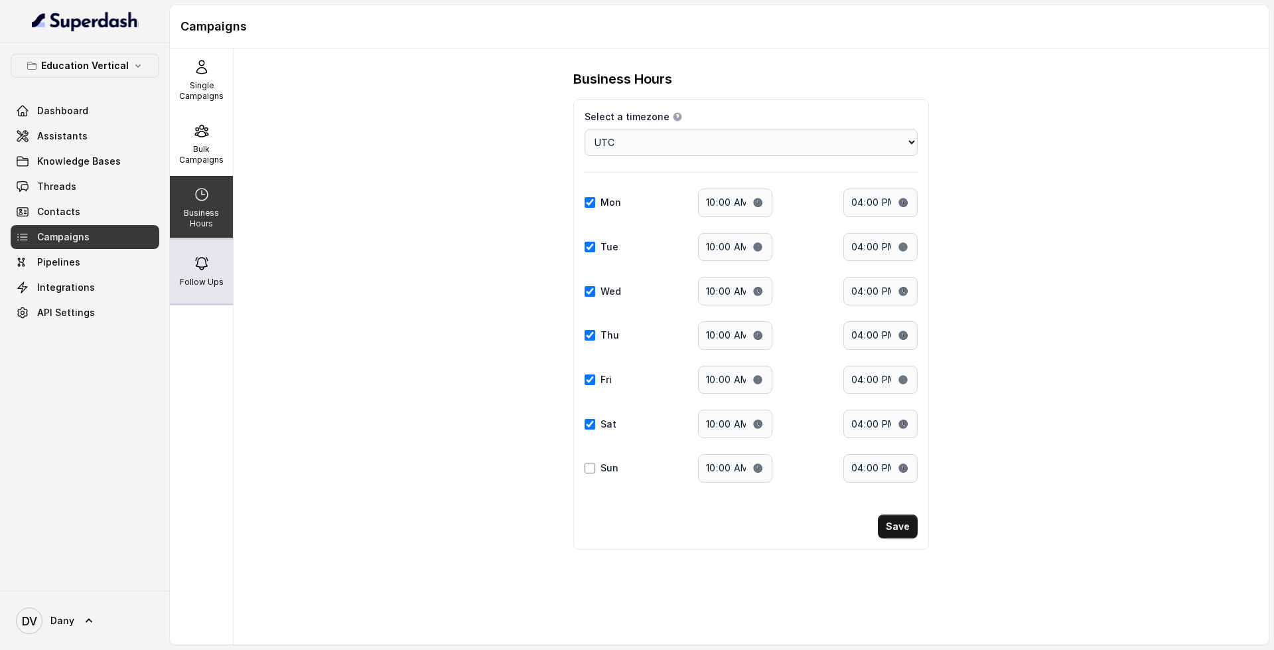
click at [206, 259] on div "Follow Ups" at bounding box center [201, 272] width 63 height 64
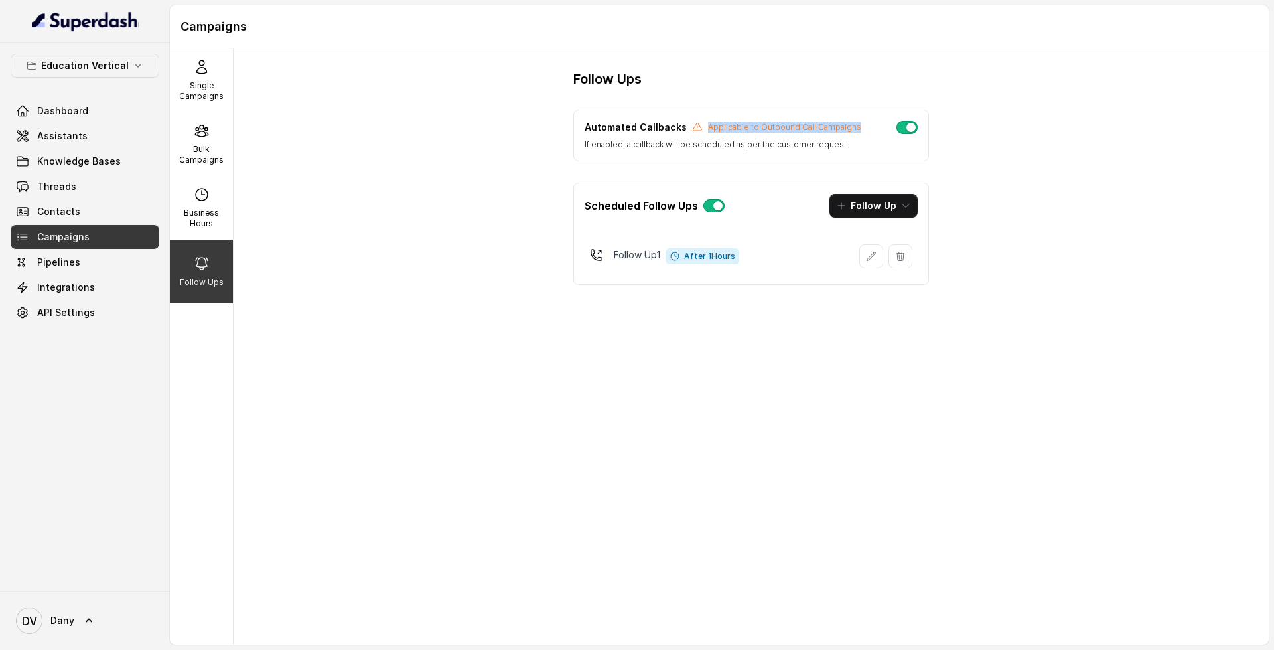
drag, startPoint x: 702, startPoint y: 129, endPoint x: 849, endPoint y: 128, distance: 146.7
click at [849, 128] on p "Applicable to Outbound Call Campaigns" at bounding box center [784, 127] width 153 height 11
